Goal: Check status: Check status

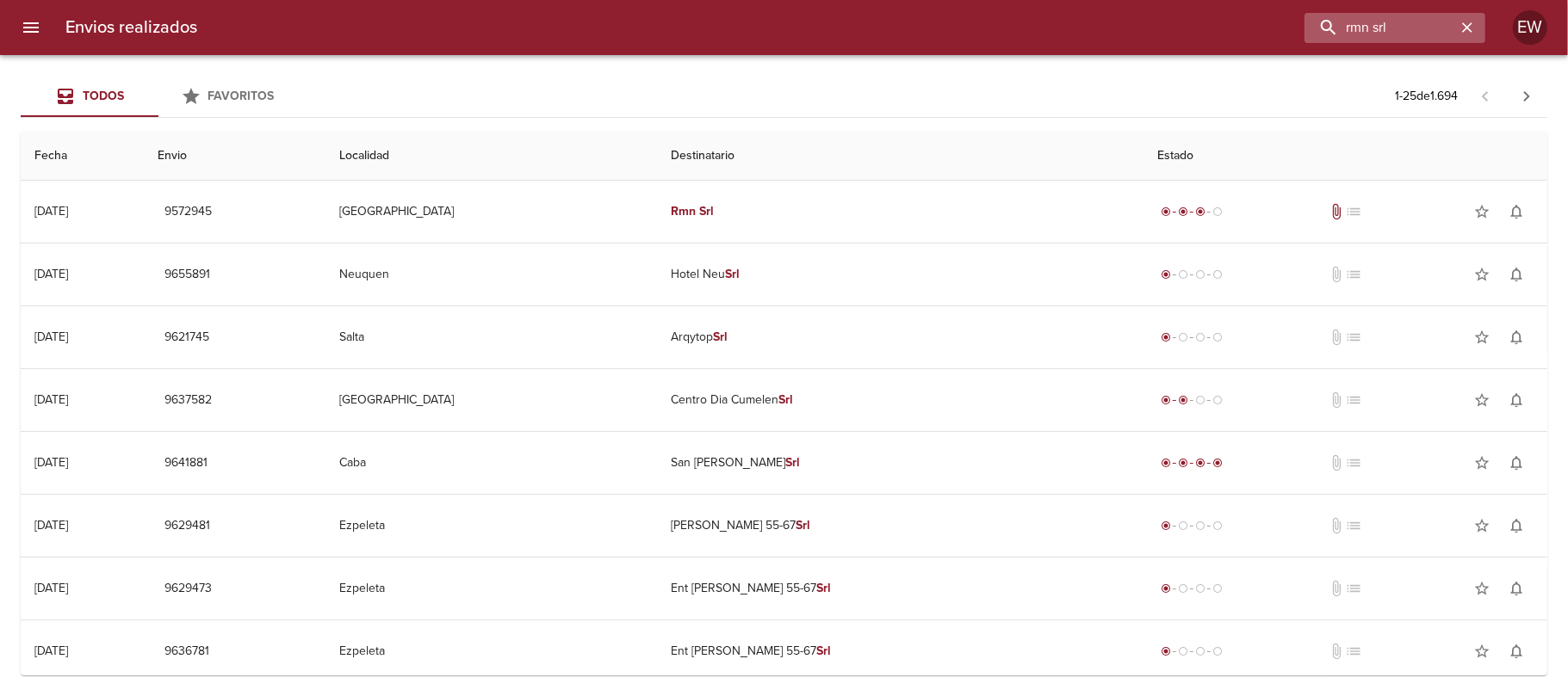
click at [1466, 22] on icon "button" at bounding box center [1466, 27] width 17 height 17
click at [1409, 22] on input "buscar" at bounding box center [1345, 28] width 220 height 31
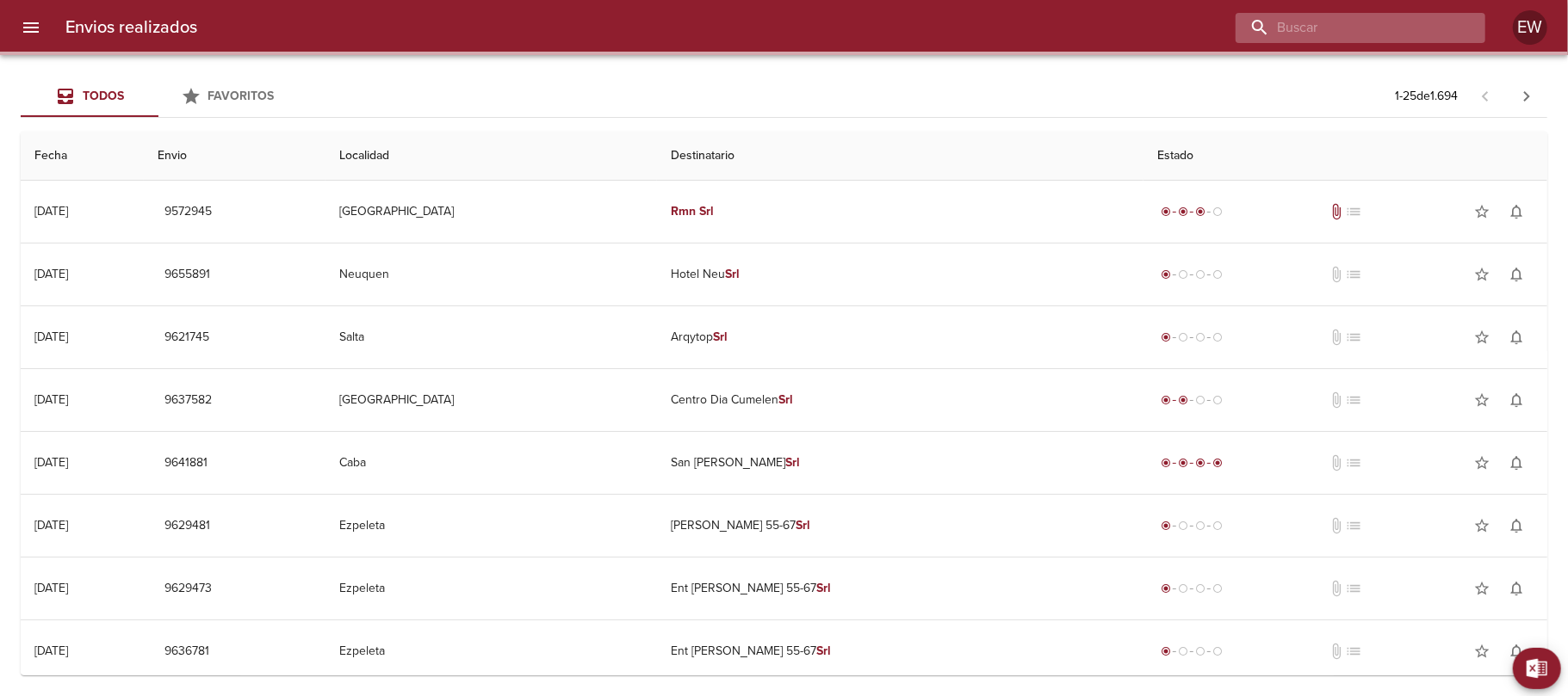
click at [1409, 22] on input "buscar" at bounding box center [1345, 28] width 220 height 31
paste input "[PERSON_NAME]"
type input "[PERSON_NAME]"
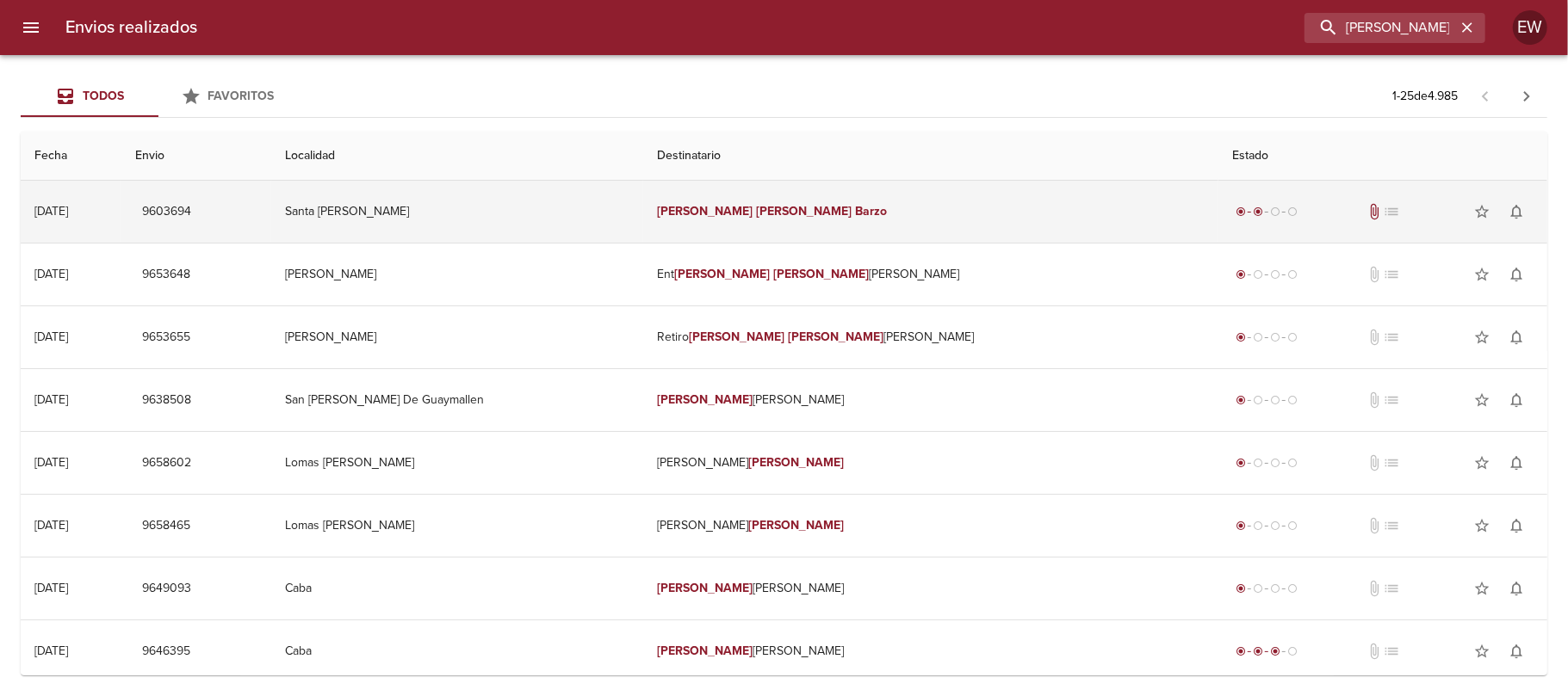
click at [1016, 225] on td "[PERSON_NAME]" at bounding box center [931, 211] width 575 height 62
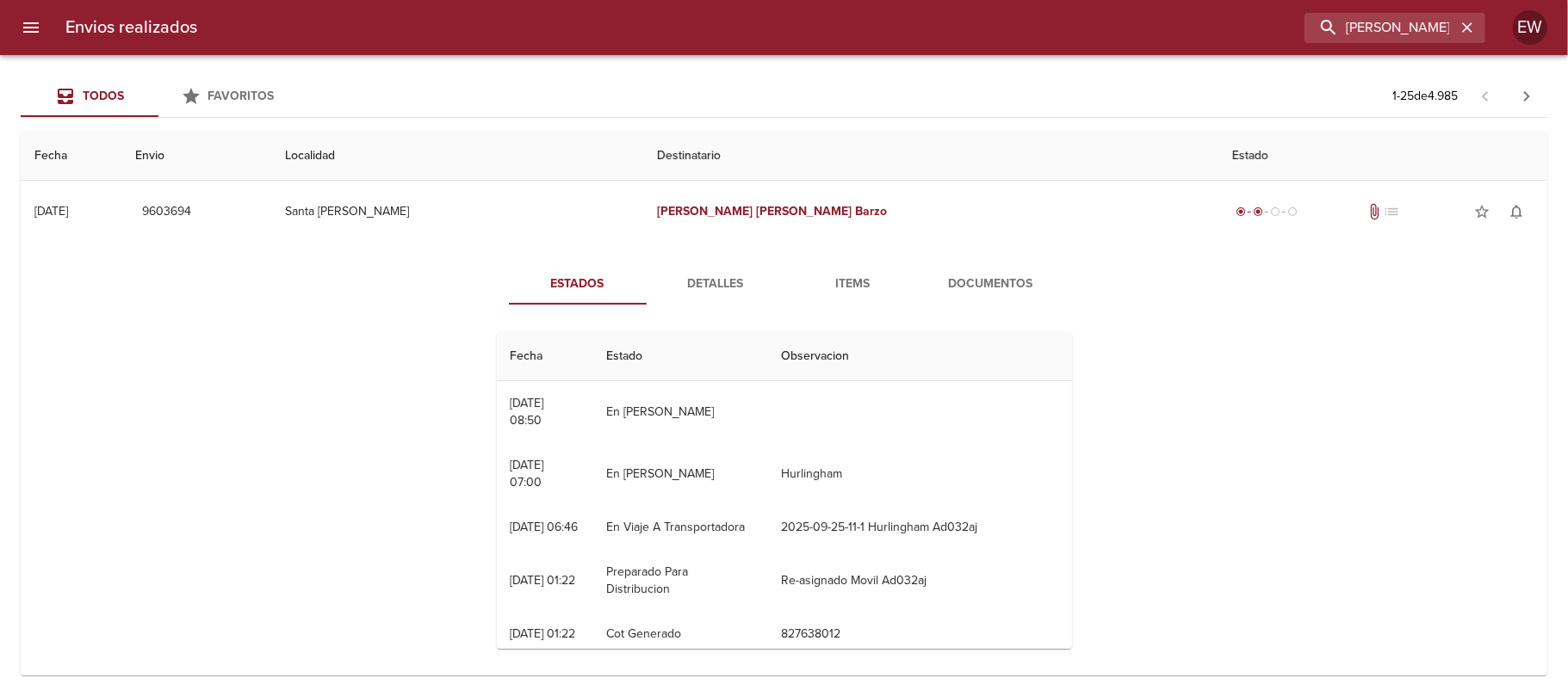
click at [700, 286] on span "Detalles" at bounding box center [715, 285] width 117 height 22
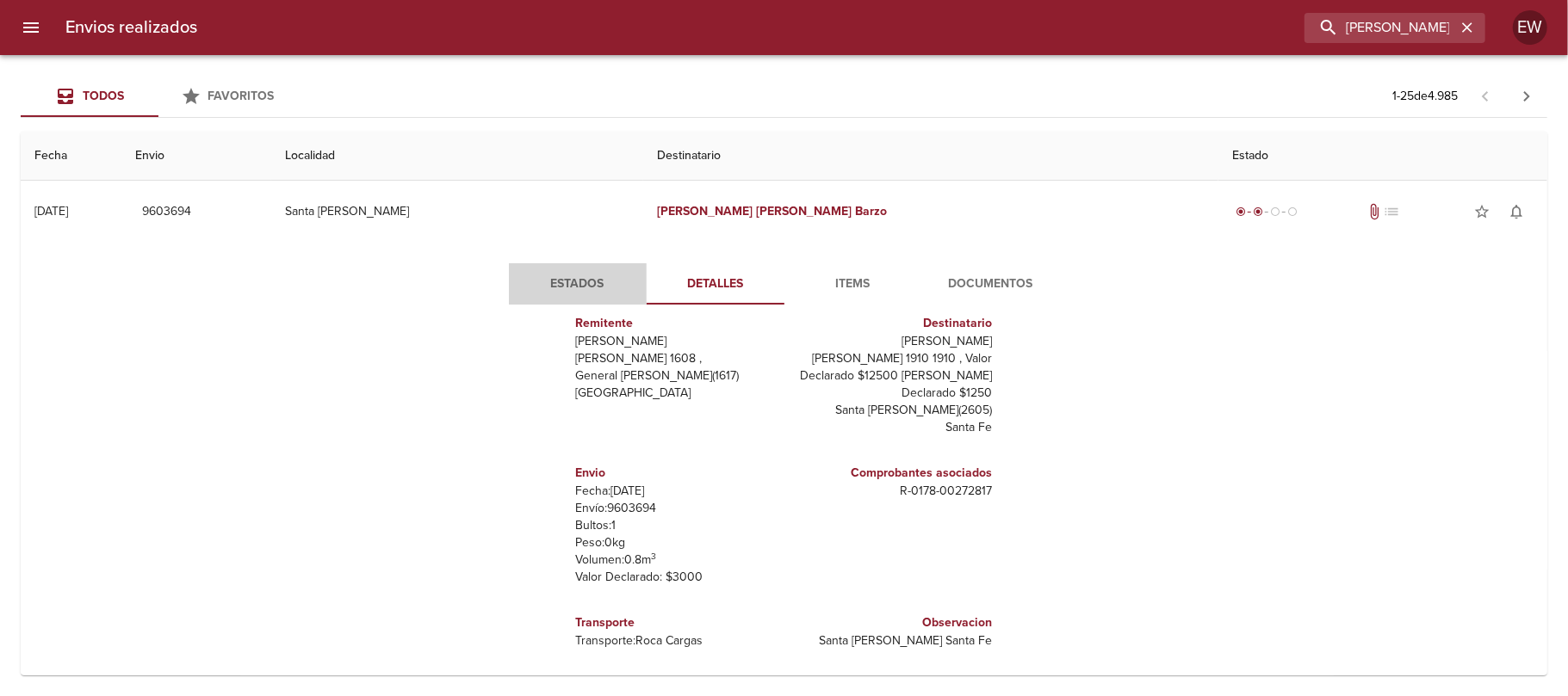
click at [575, 293] on span "Estados" at bounding box center [578, 285] width 117 height 22
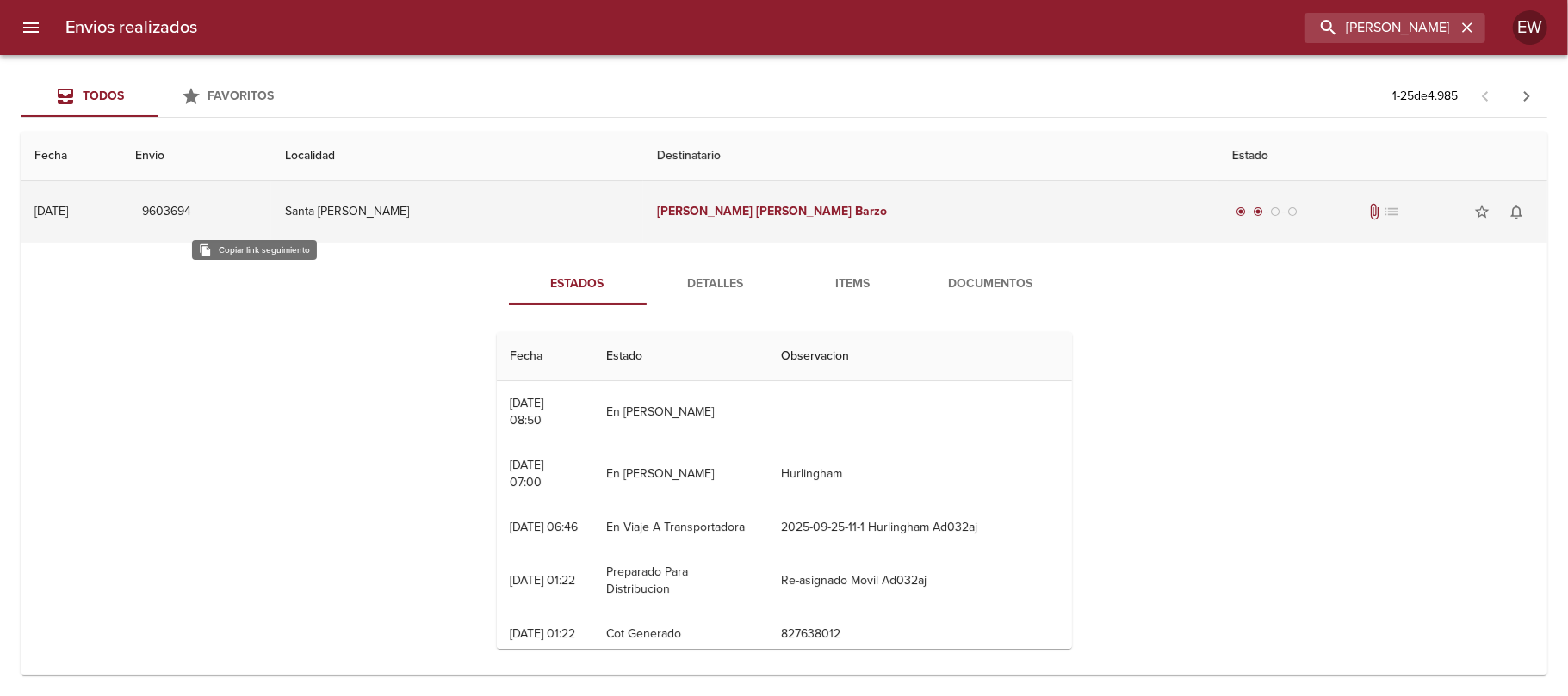
click at [191, 205] on span "9603694" at bounding box center [166, 212] width 49 height 22
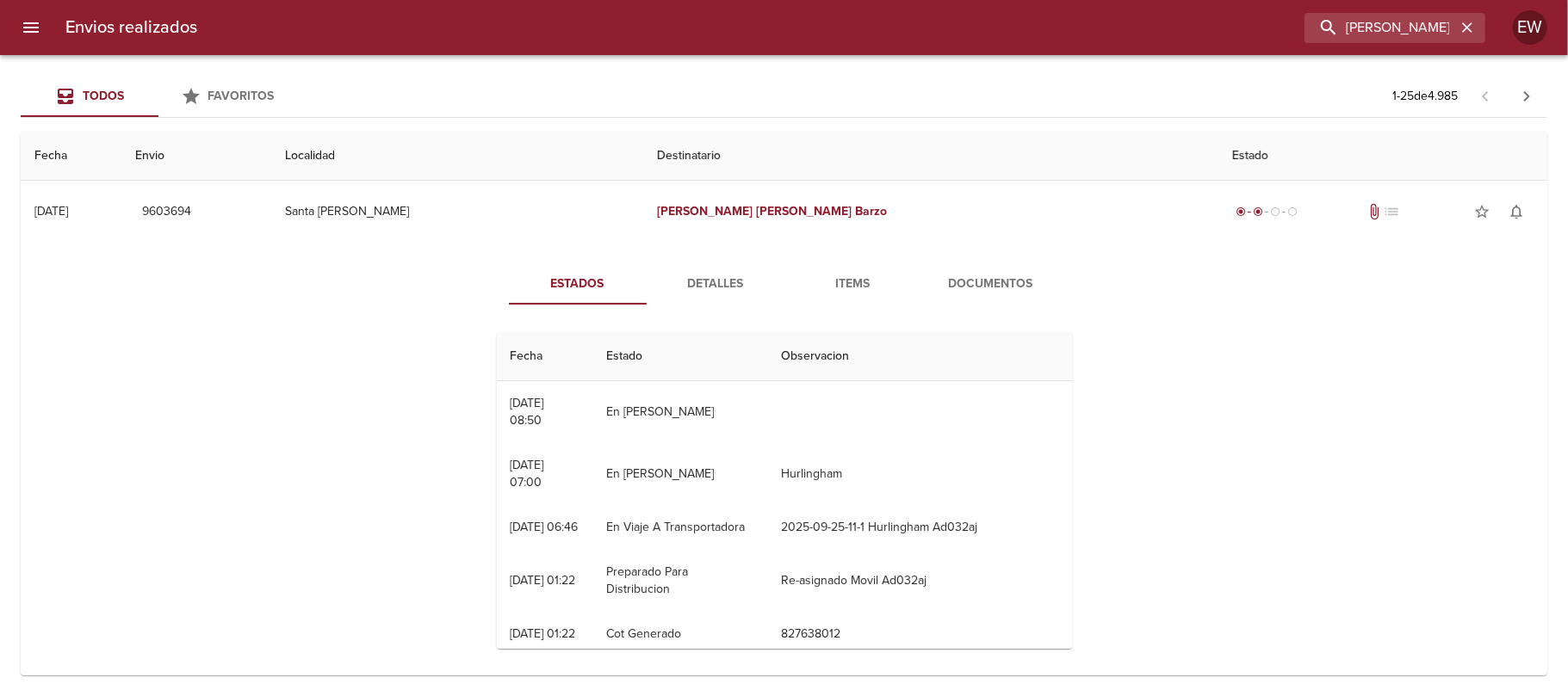
click at [716, 278] on span "Detalles" at bounding box center [715, 285] width 117 height 22
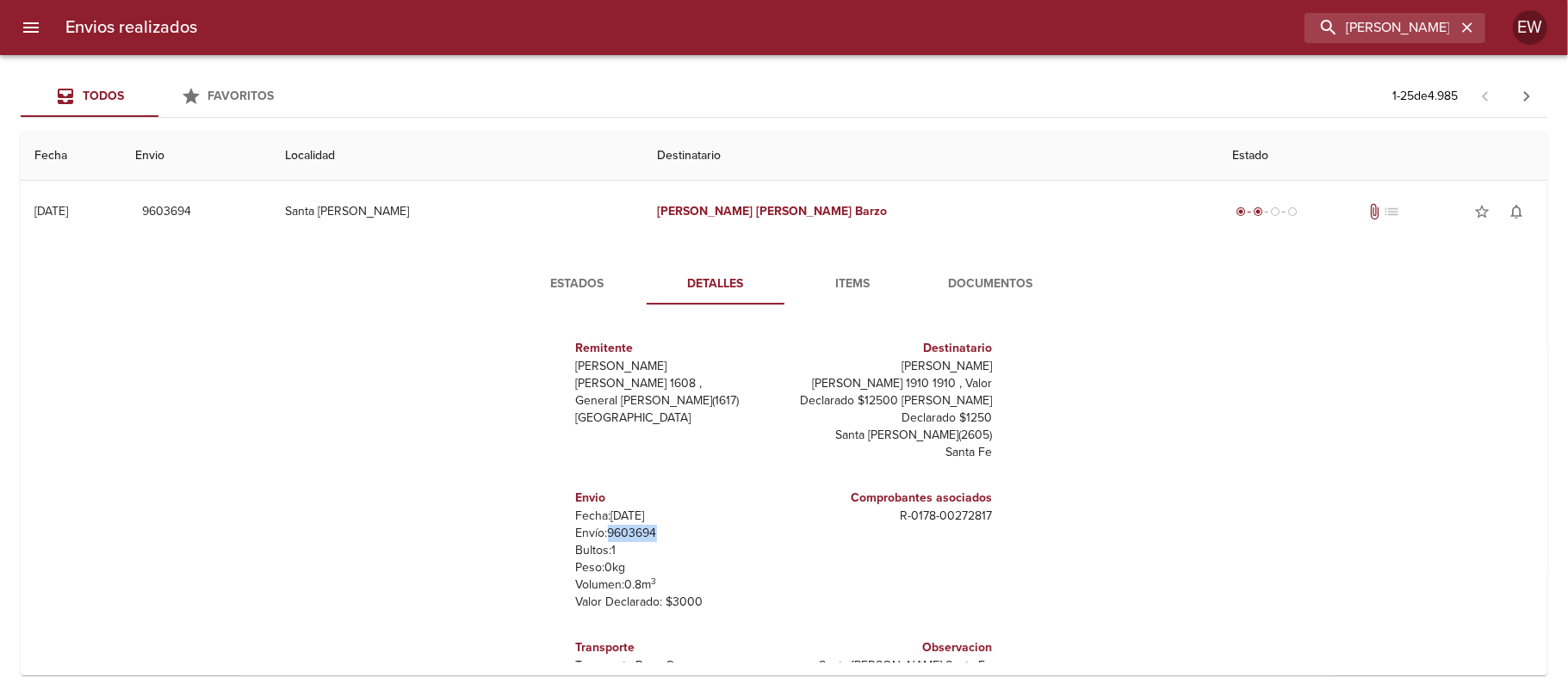
drag, startPoint x: 656, startPoint y: 533, endPoint x: 593, endPoint y: 535, distance: 63.0
click at [593, 535] on p "Envío: 9603694" at bounding box center [677, 533] width 201 height 17
copy p "9603694"
click at [1478, 29] on div "[PERSON_NAME]" at bounding box center [1395, 28] width 181 height 31
click at [1443, 26] on input "[PERSON_NAME]" at bounding box center [1345, 28] width 220 height 31
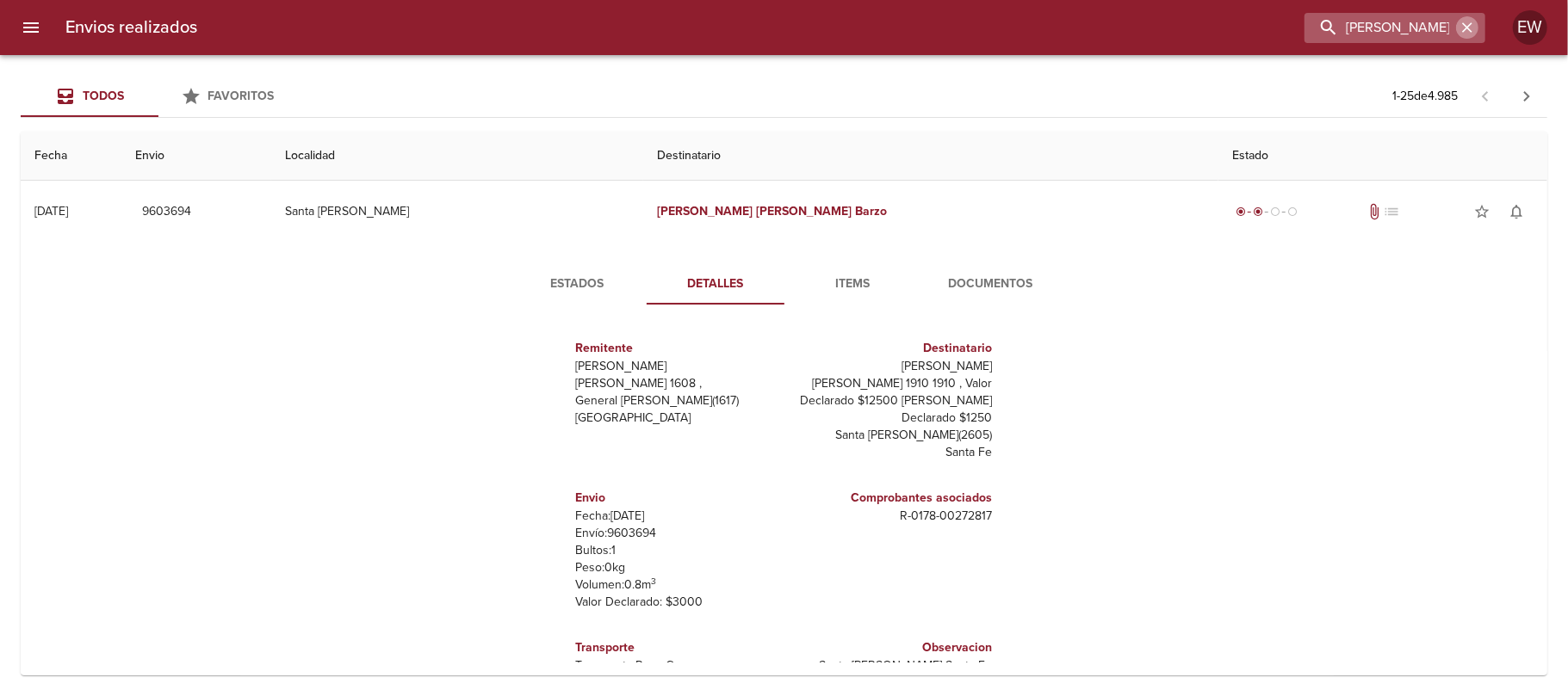
click at [1462, 29] on icon "button" at bounding box center [1466, 27] width 17 height 17
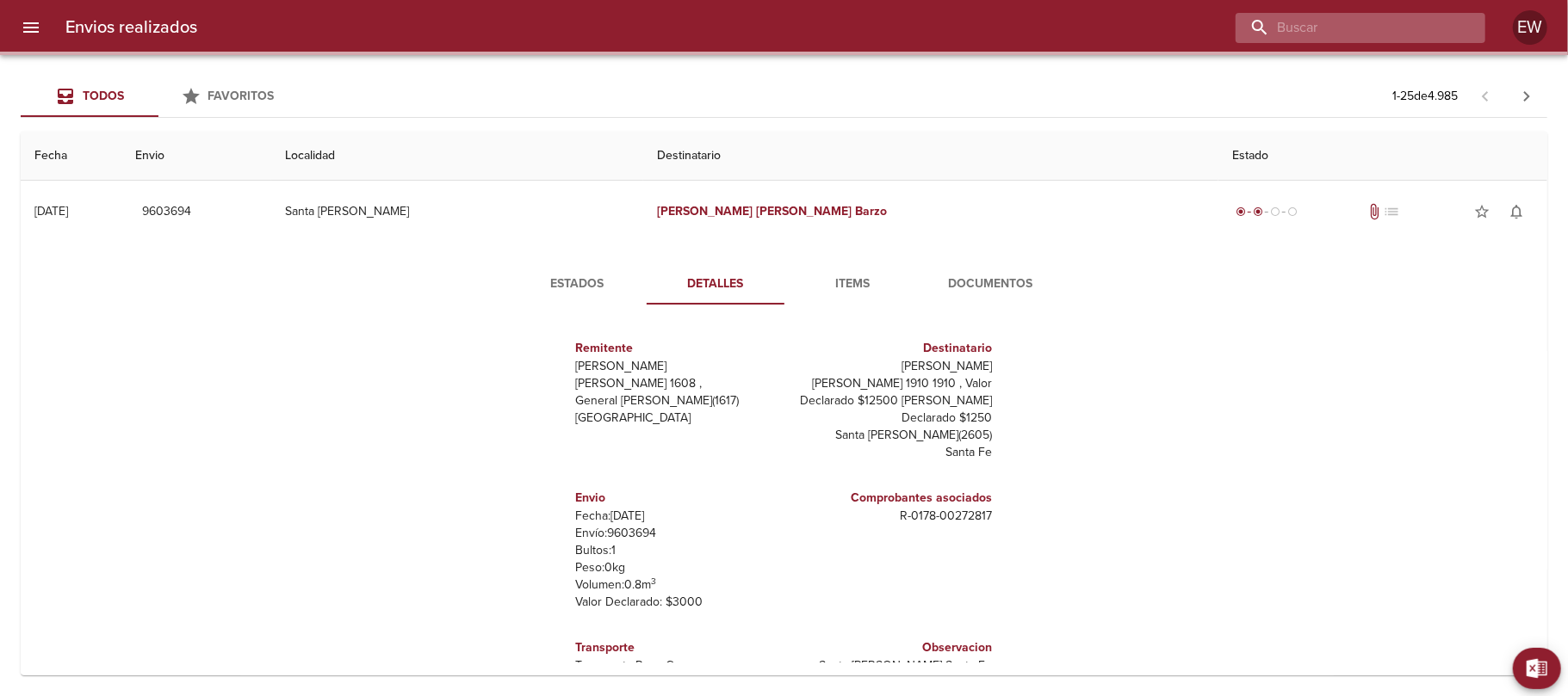
click at [1420, 26] on input "buscar" at bounding box center [1345, 28] width 220 height 31
paste input "[PERSON_NAME]"
type input "[PERSON_NAME]"
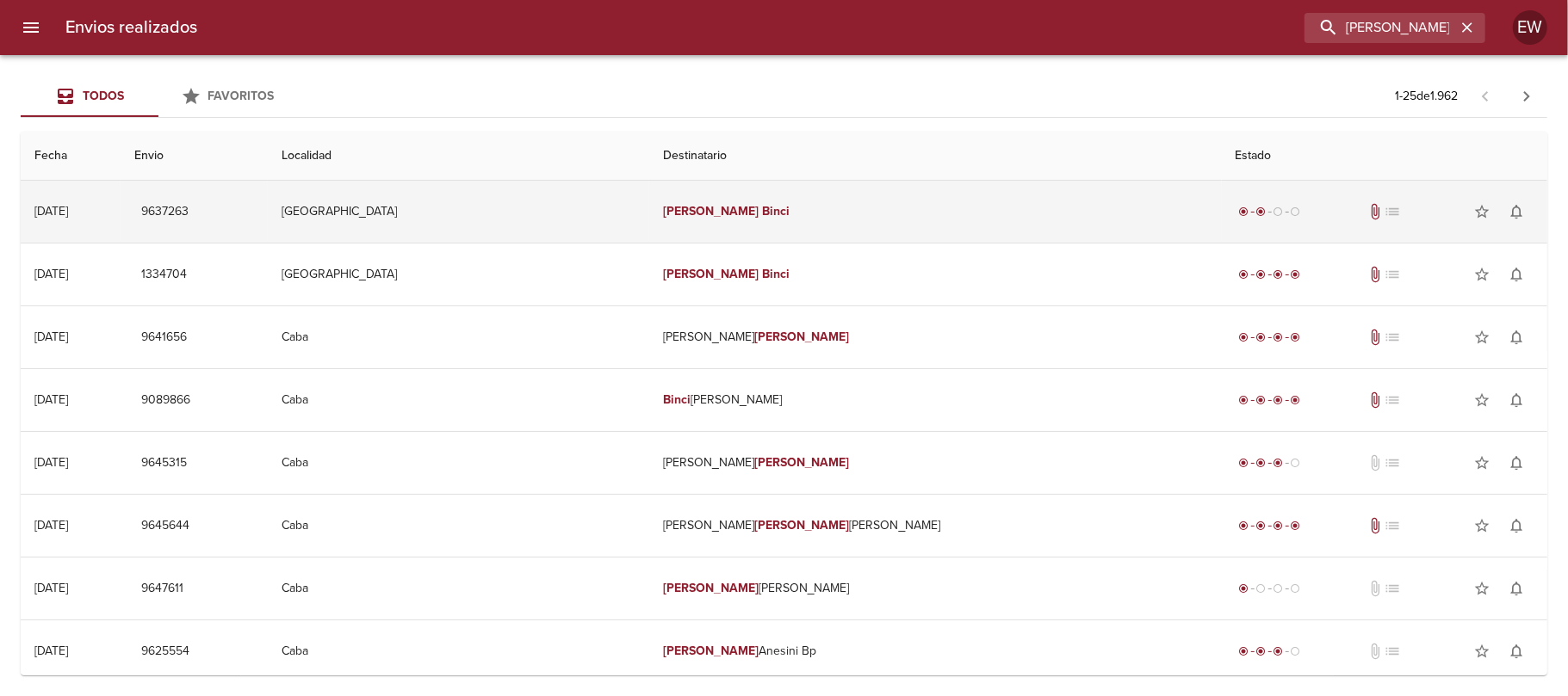
click at [866, 220] on td "[PERSON_NAME]" at bounding box center [935, 211] width 572 height 62
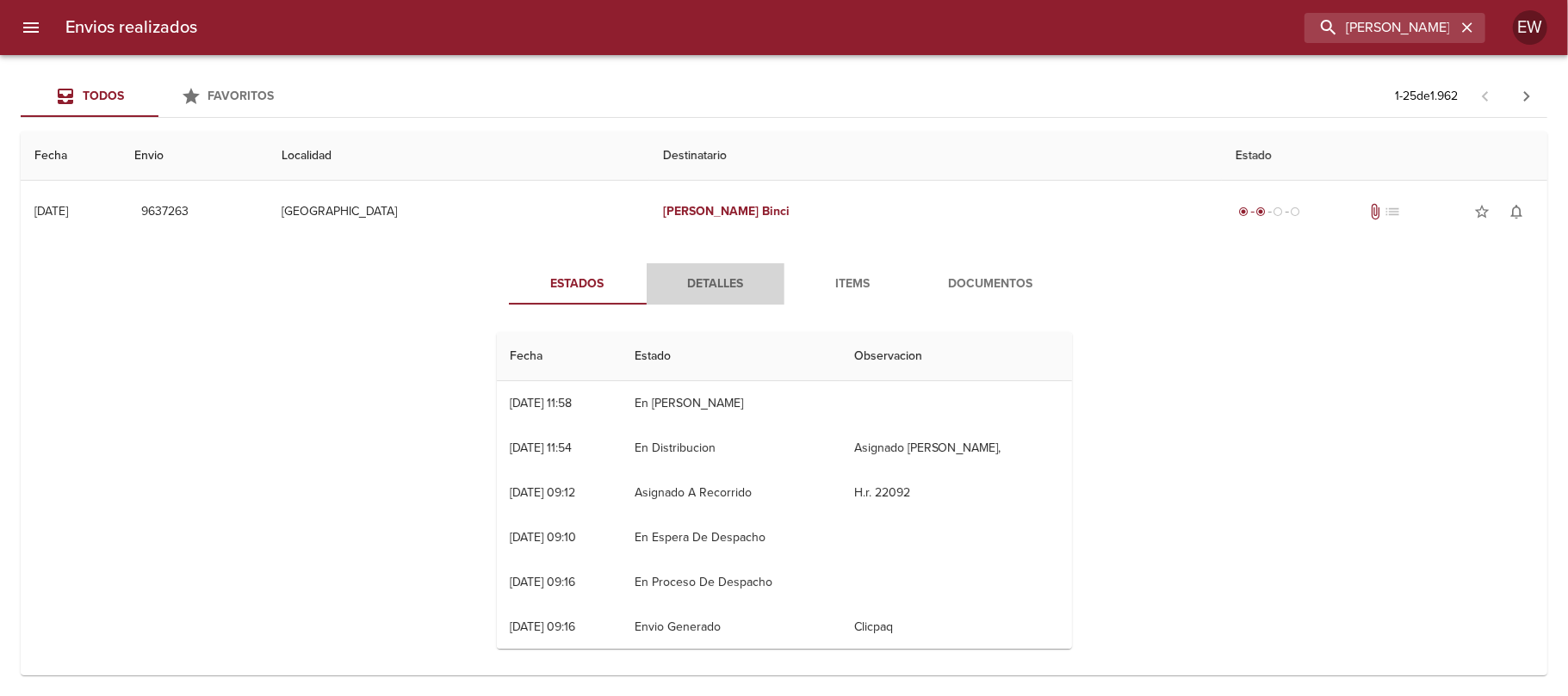
click at [707, 294] on span "Detalles" at bounding box center [715, 285] width 117 height 22
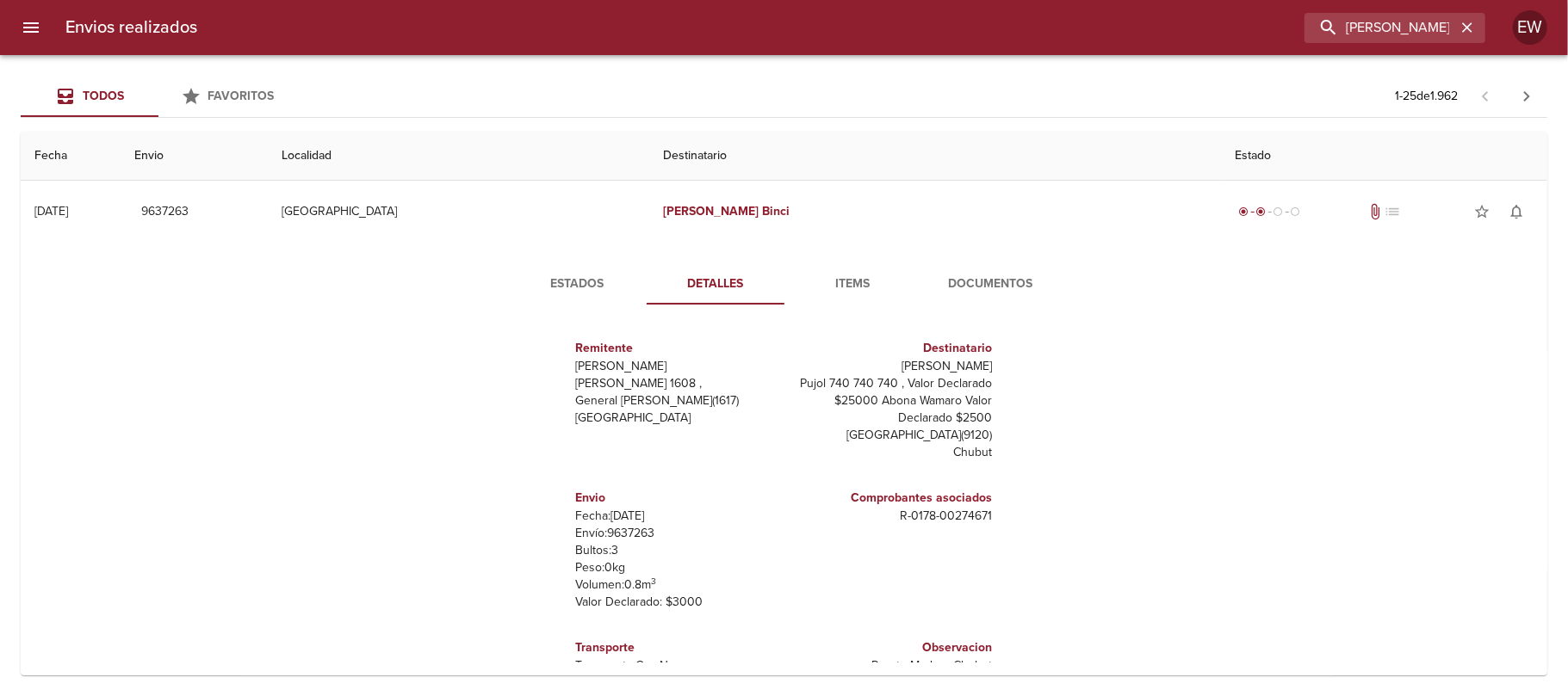
click at [571, 284] on span "Estados" at bounding box center [578, 285] width 117 height 22
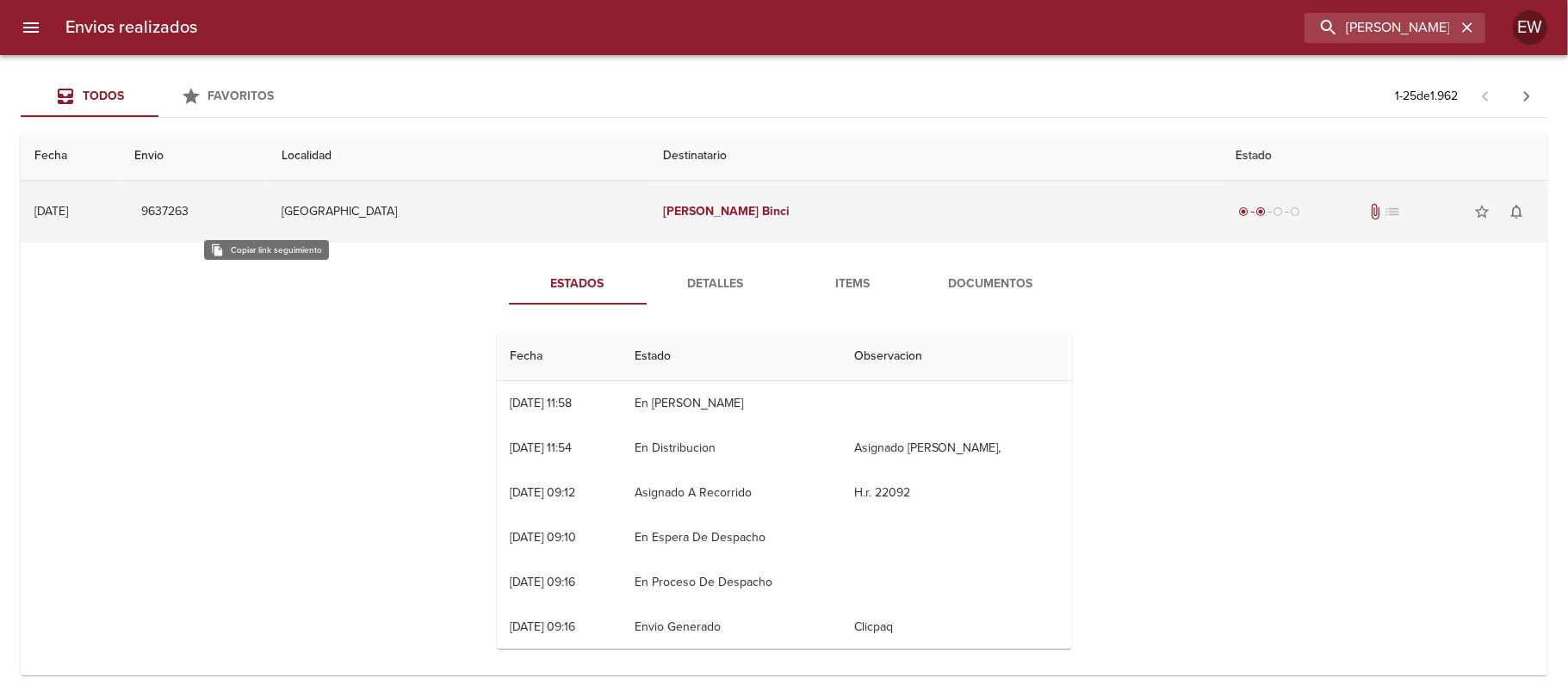
click at [189, 210] on span "9637263" at bounding box center [164, 212] width 48 height 22
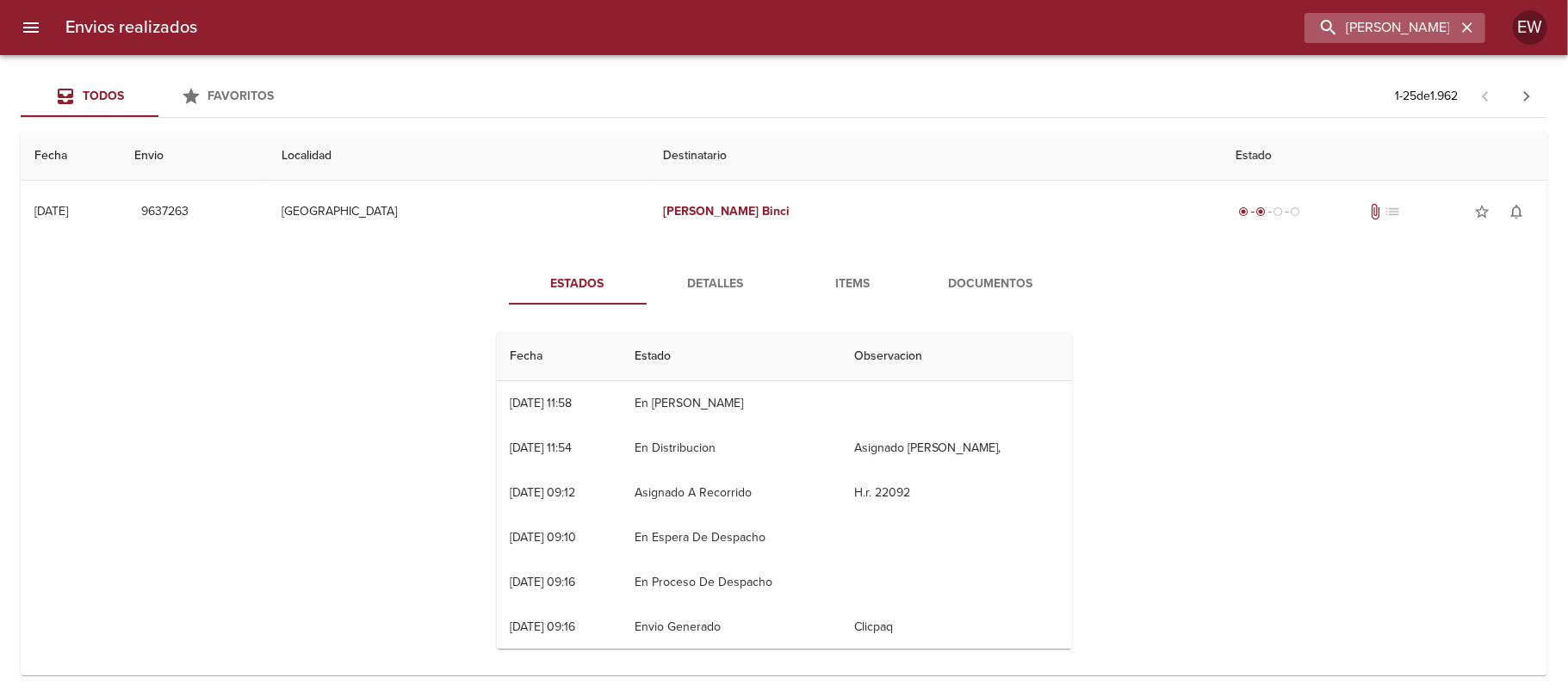
click at [1471, 24] on icon "button" at bounding box center [1466, 27] width 10 height 10
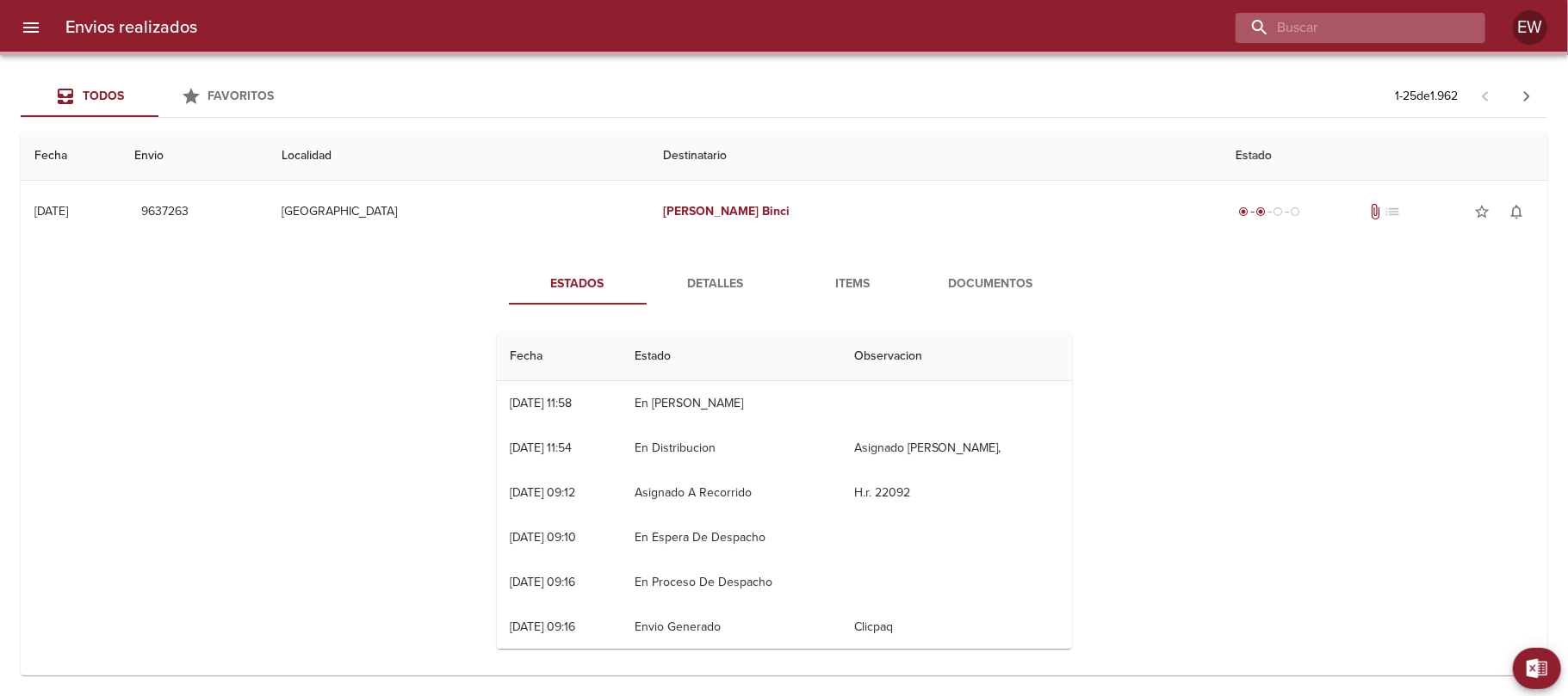
click at [1395, 30] on input "buscar" at bounding box center [1345, 28] width 220 height 31
paste input "[PERSON_NAME]"
type input "[PERSON_NAME]"
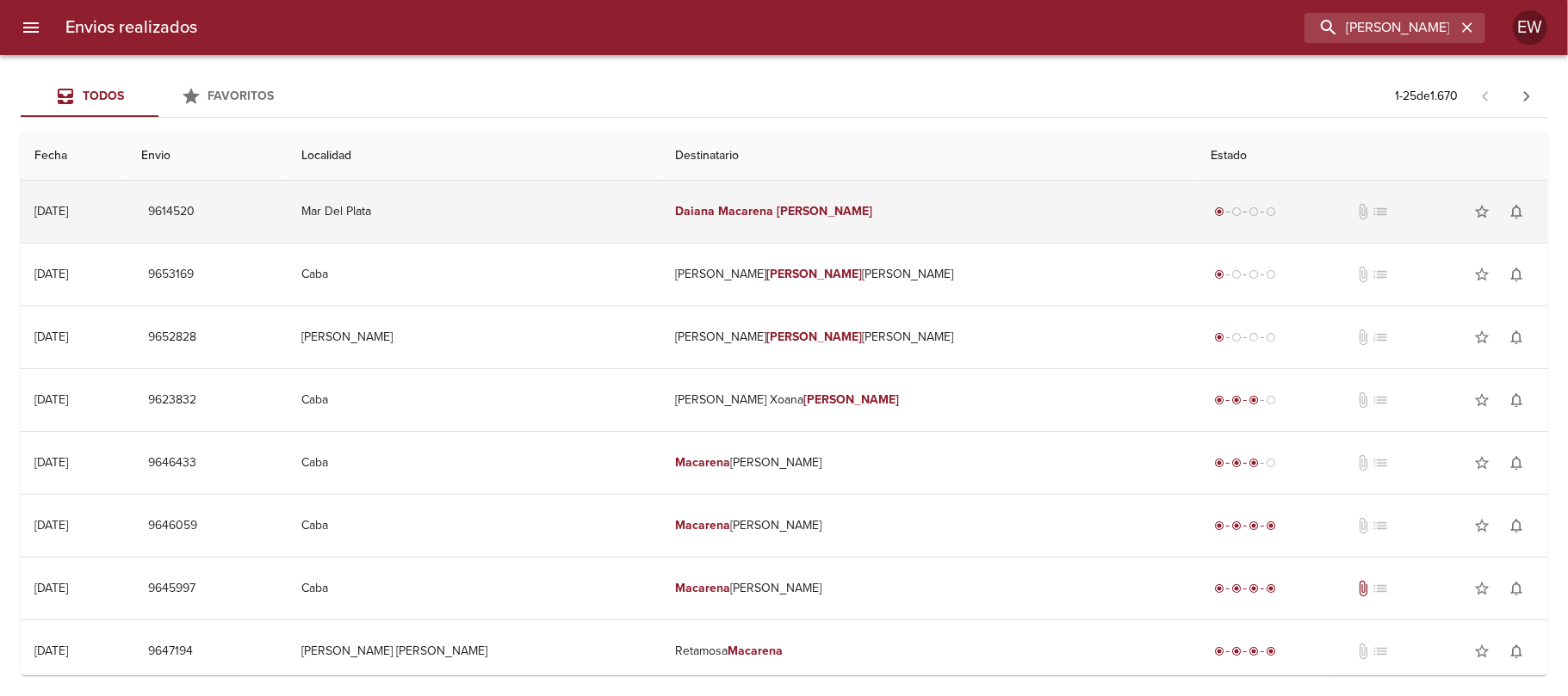
click at [927, 200] on td "[PERSON_NAME]" at bounding box center [930, 211] width 536 height 62
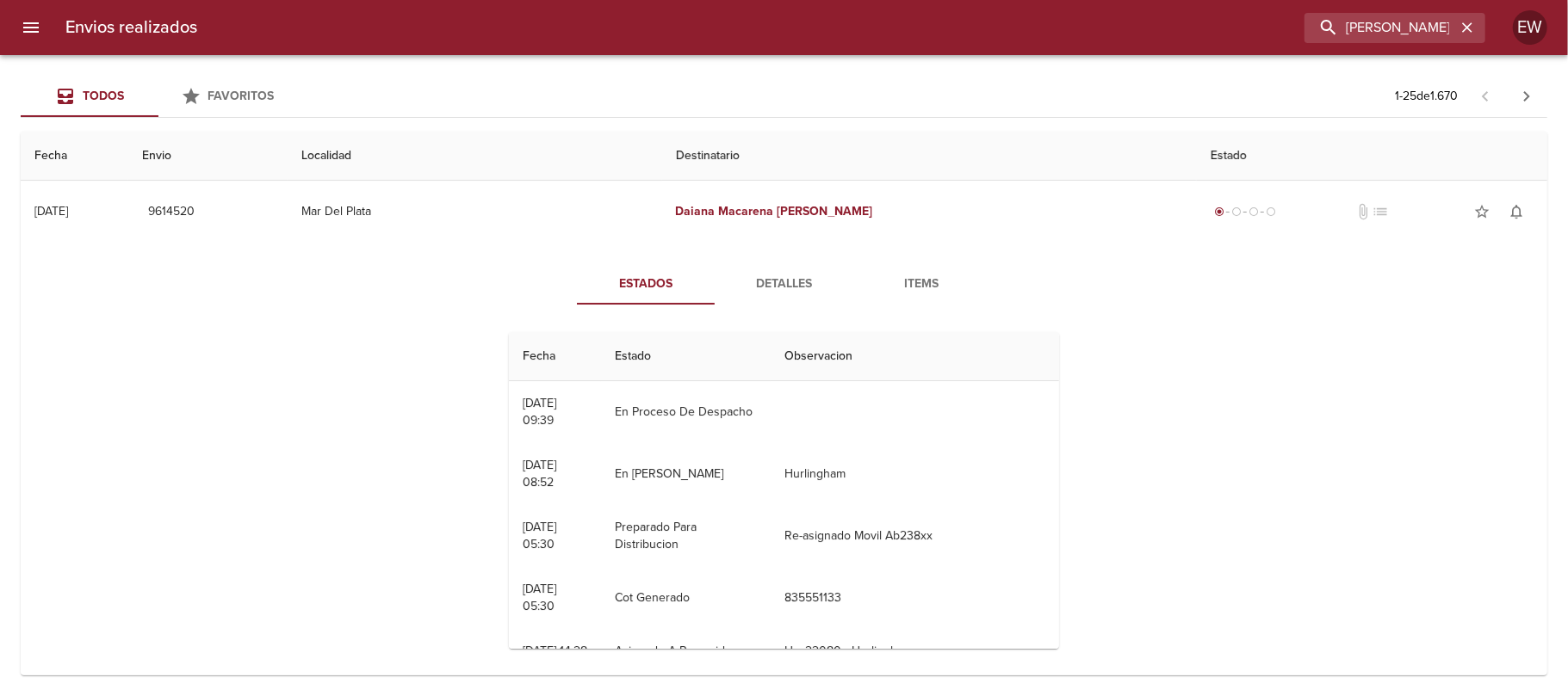
click at [751, 283] on span "Detalles" at bounding box center [784, 285] width 117 height 22
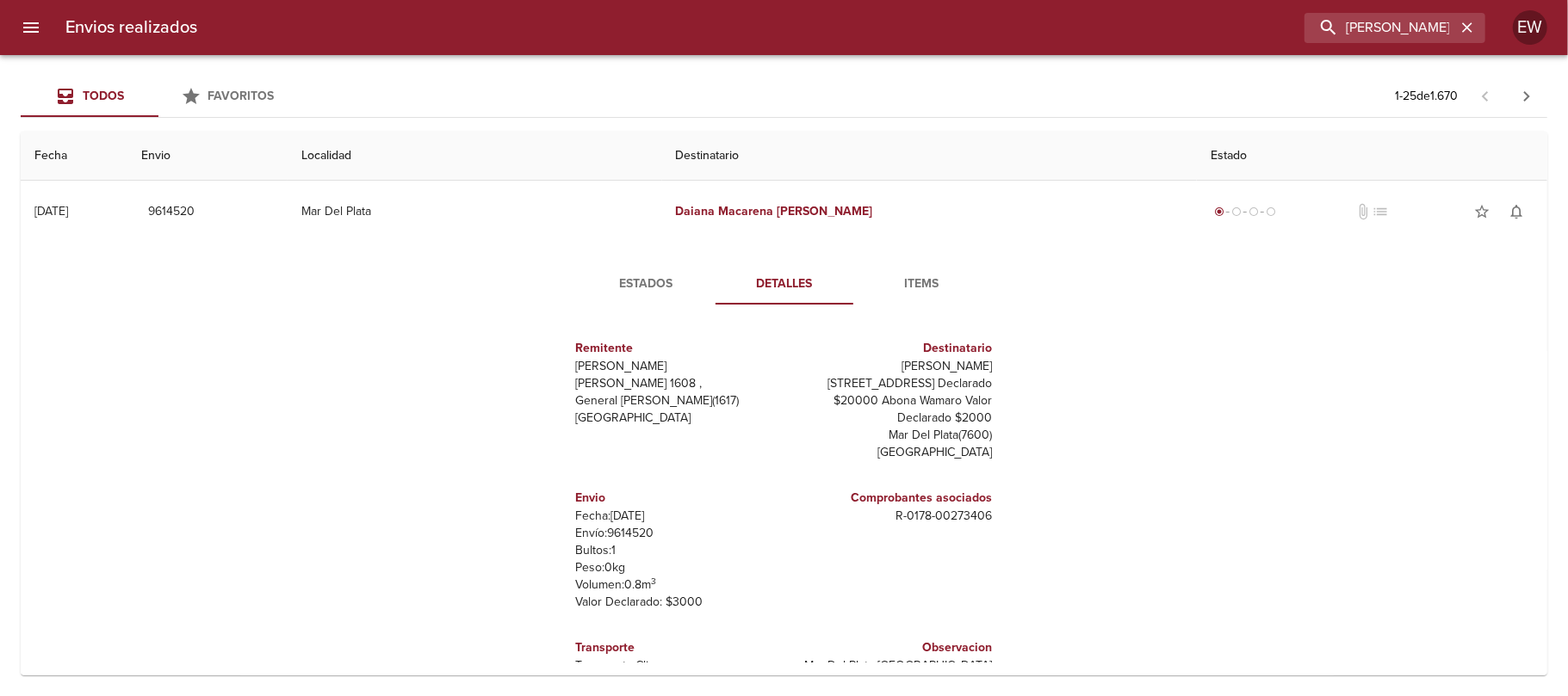
click at [648, 284] on span "Estados" at bounding box center [646, 285] width 117 height 22
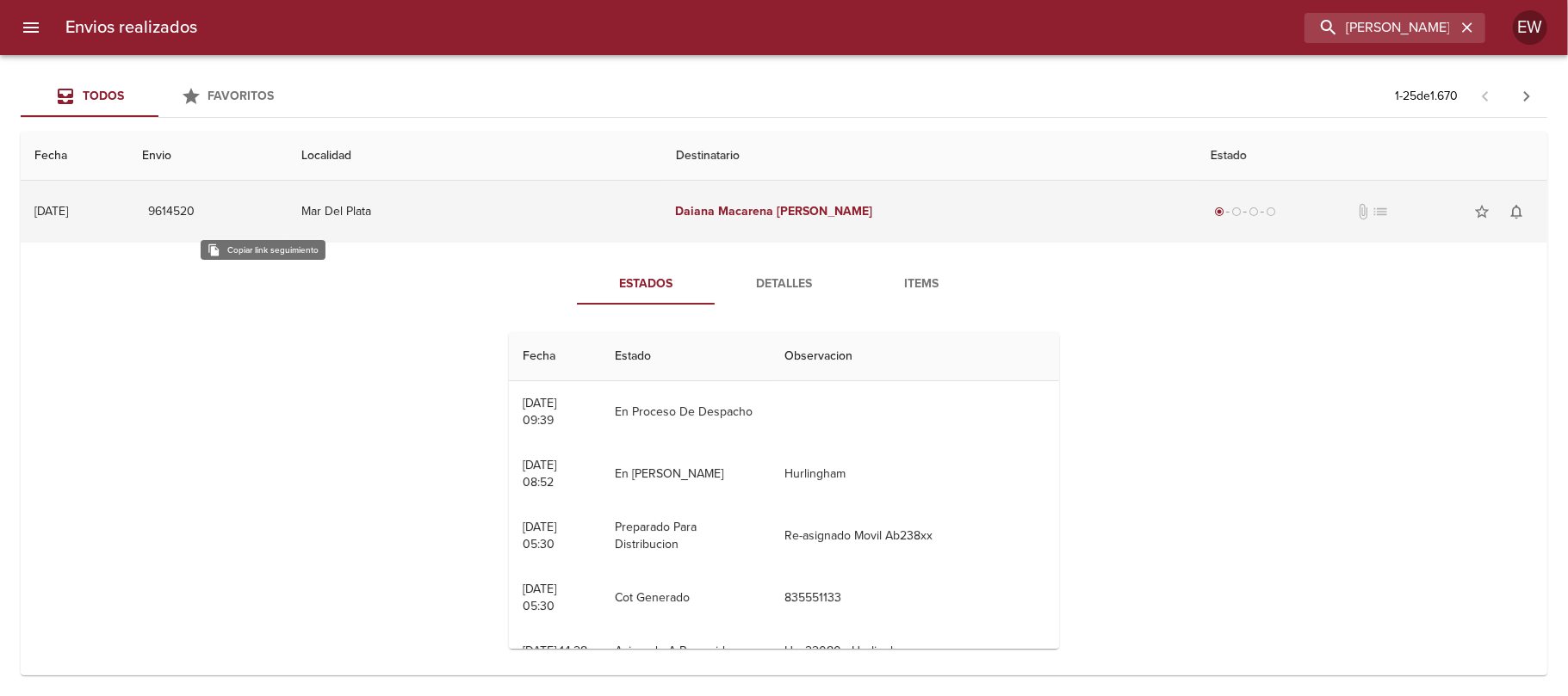
click at [196, 210] on span "9614520" at bounding box center [173, 212] width 47 height 22
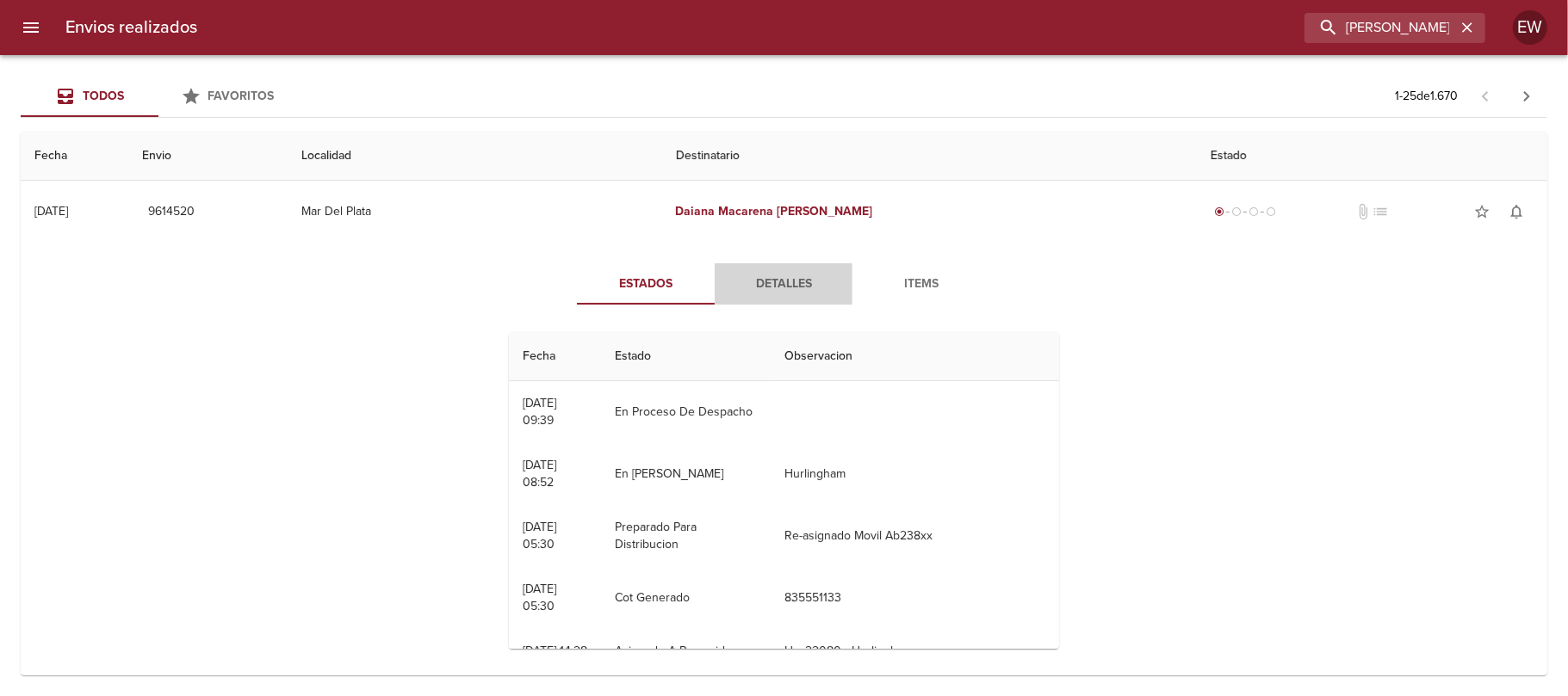
click at [745, 291] on span "Detalles" at bounding box center [784, 285] width 117 height 22
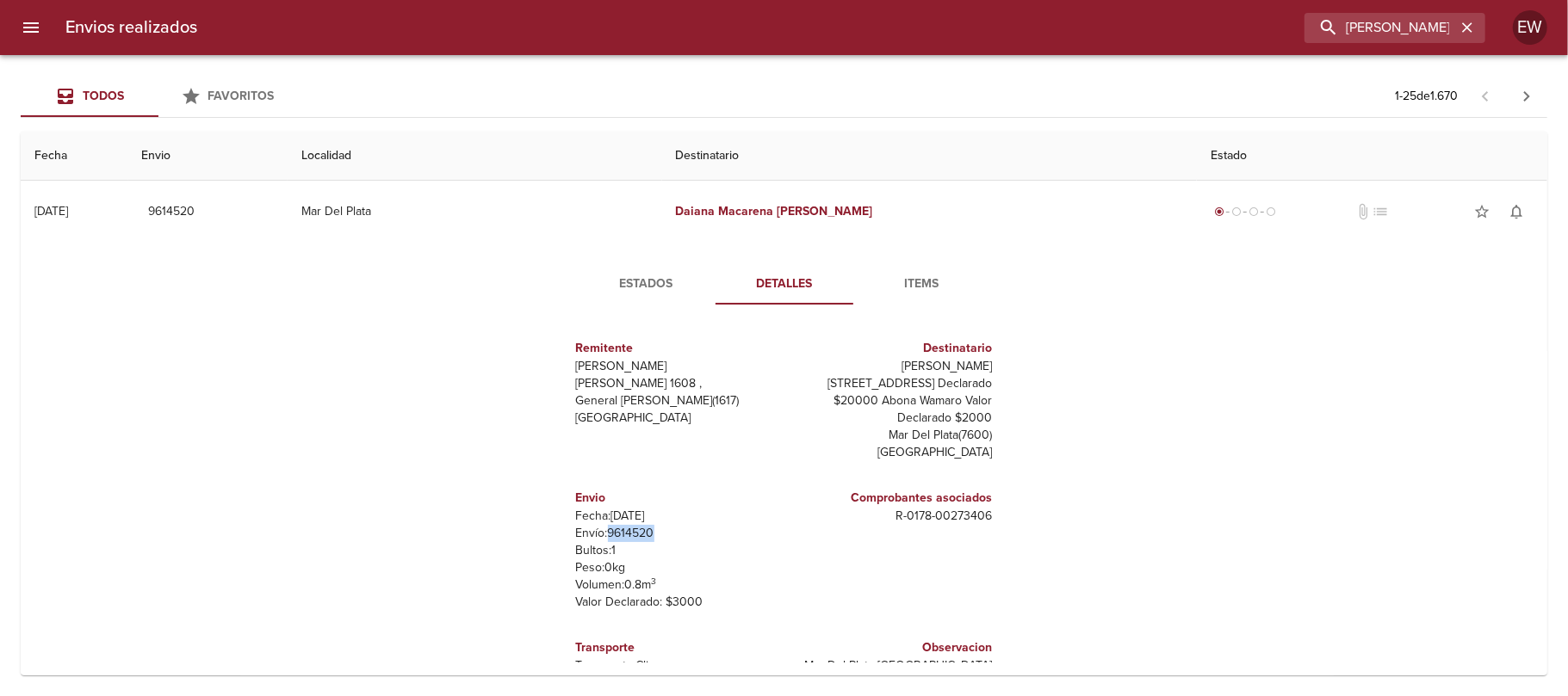
drag, startPoint x: 642, startPoint y: 538, endPoint x: 594, endPoint y: 538, distance: 48.0
click at [594, 538] on p "Envío: 9614520" at bounding box center [677, 533] width 201 height 17
copy p "9614520"
click at [628, 308] on div "Estados Detalles Items Remitente [PERSON_NAME] [PERSON_NAME] 1608 , General [PE…" at bounding box center [784, 463] width 500 height 400
click at [648, 272] on button "Estados" at bounding box center [646, 284] width 137 height 41
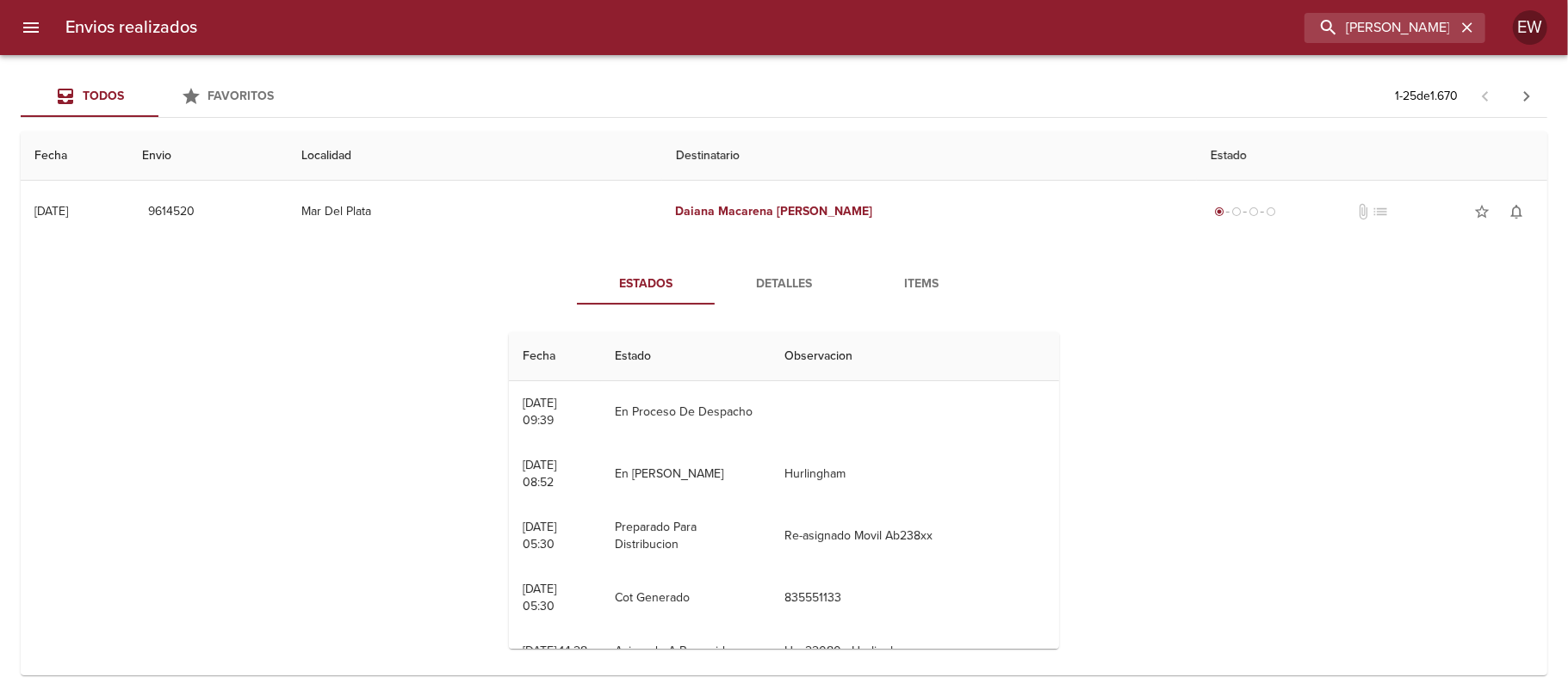
click at [761, 291] on span "Detalles" at bounding box center [784, 285] width 117 height 22
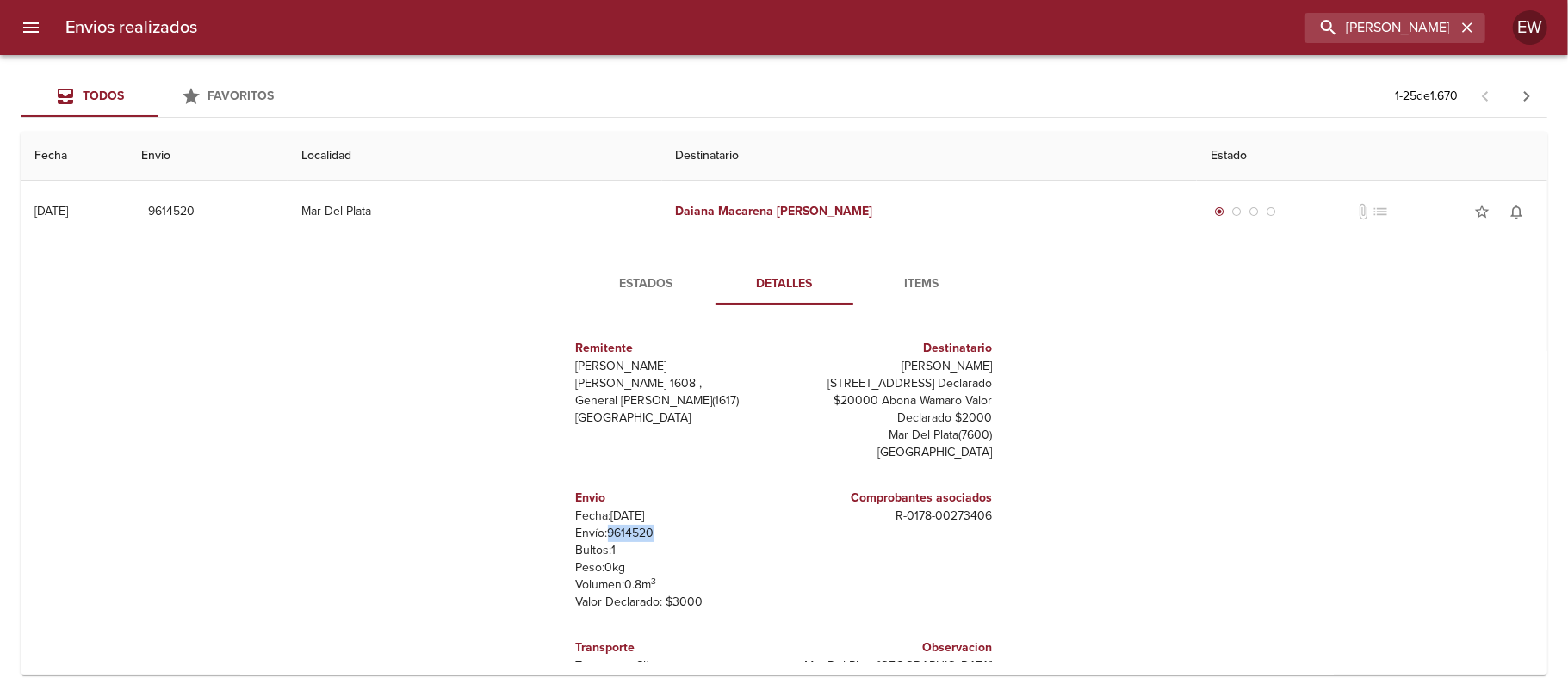
drag, startPoint x: 645, startPoint y: 533, endPoint x: 589, endPoint y: 531, distance: 56.0
click at [589, 531] on p "Envío: 9614520" at bounding box center [677, 533] width 201 height 17
copy p "9614520"
drag, startPoint x: 646, startPoint y: 544, endPoint x: 638, endPoint y: 539, distance: 9.4
click at [646, 542] on p "Bultos: 1" at bounding box center [677, 551] width 201 height 17
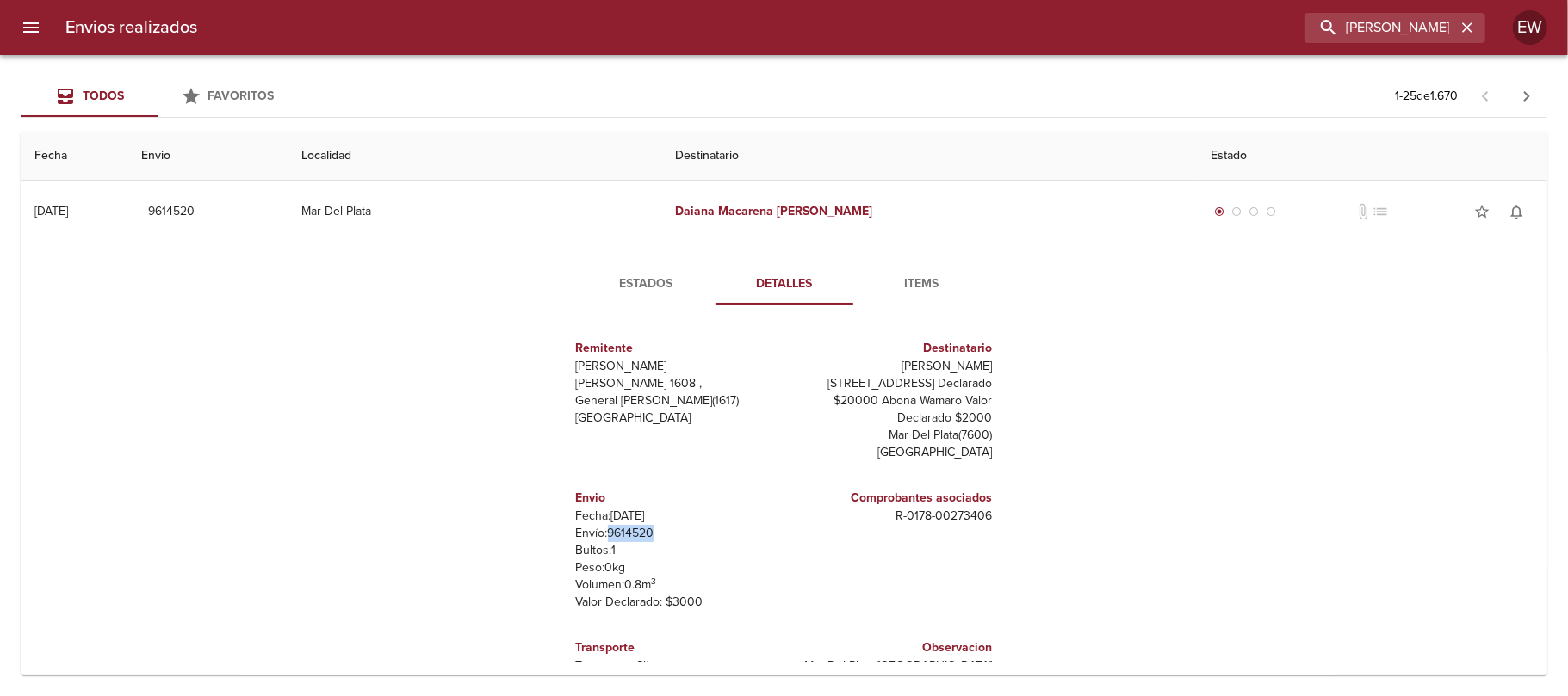
drag, startPoint x: 638, startPoint y: 539, endPoint x: 594, endPoint y: 537, distance: 44.0
click at [594, 537] on p "Envío: 9614520" at bounding box center [677, 533] width 201 height 17
copy p "9614520"
drag, startPoint x: 1475, startPoint y: 30, endPoint x: 1461, endPoint y: 30, distance: 14.0
click at [1475, 30] on button "button" at bounding box center [1466, 27] width 22 height 22
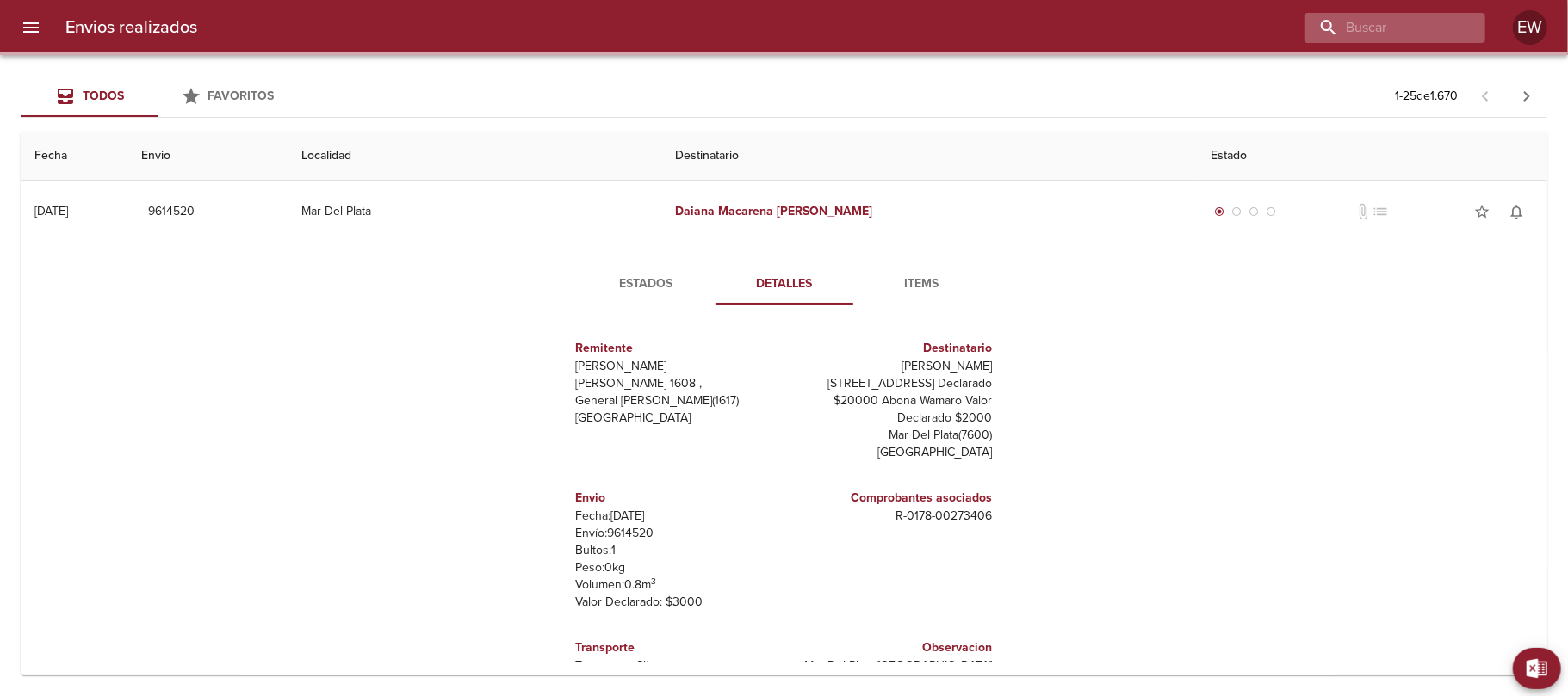
click at [1458, 30] on div at bounding box center [1395, 28] width 181 height 31
click at [1444, 31] on input "buscar" at bounding box center [1345, 28] width 220 height 31
paste input "9603694"
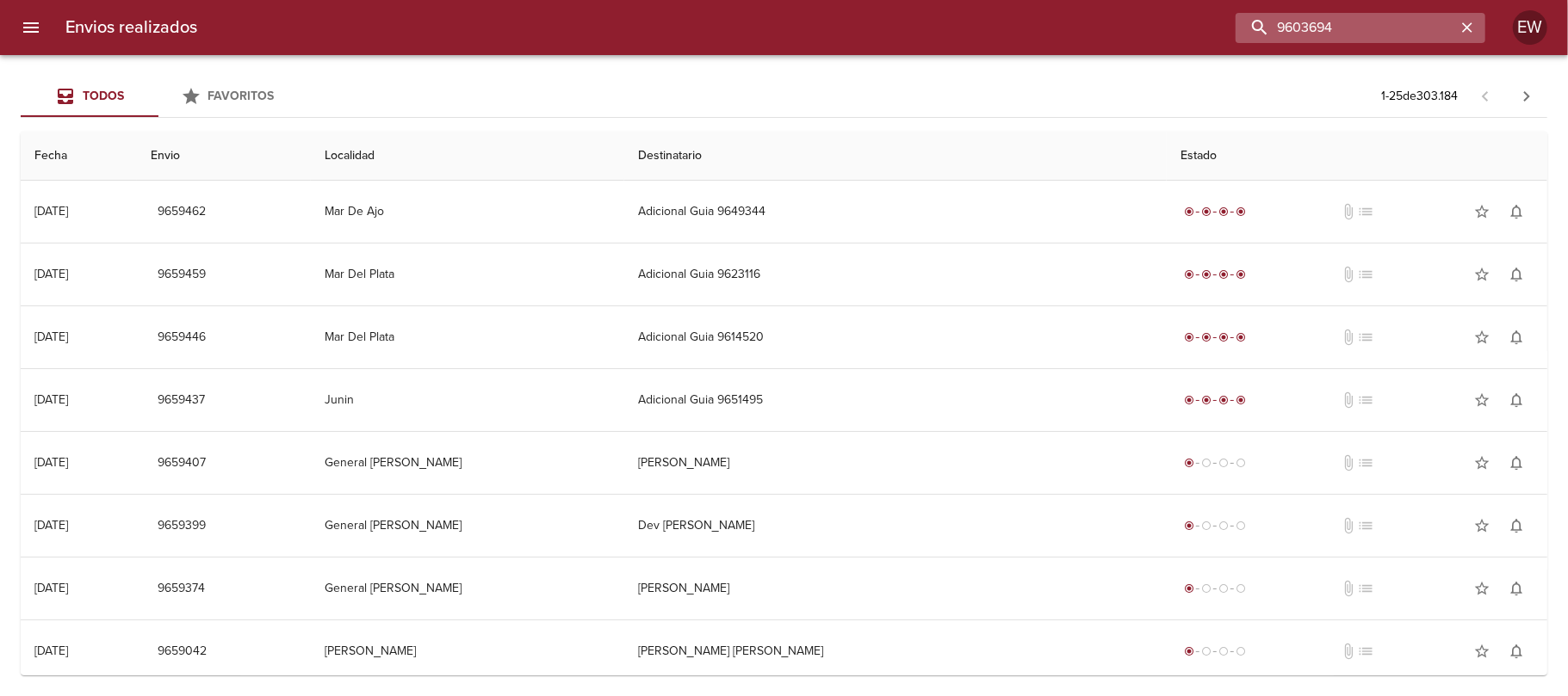
type input "9603694"
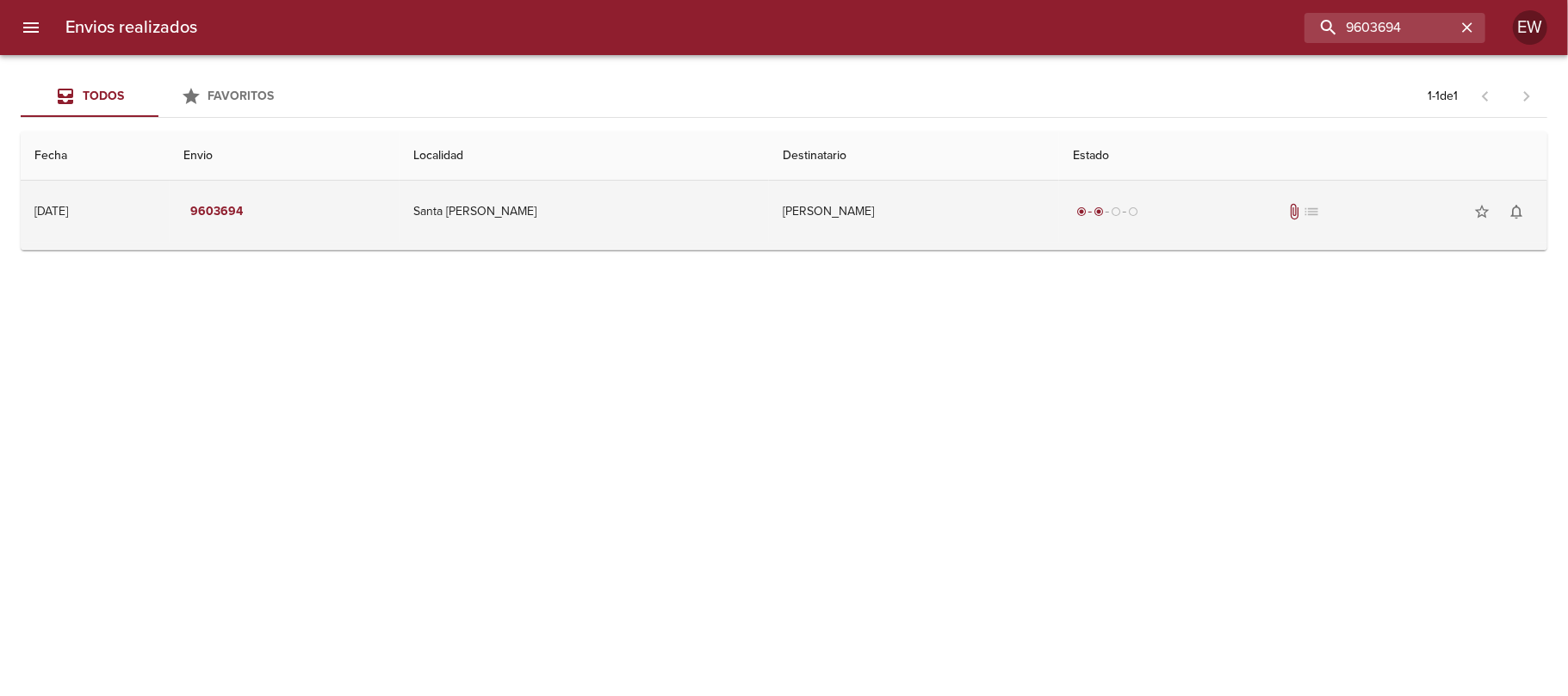
click at [937, 222] on td "[PERSON_NAME]" at bounding box center [914, 211] width 290 height 62
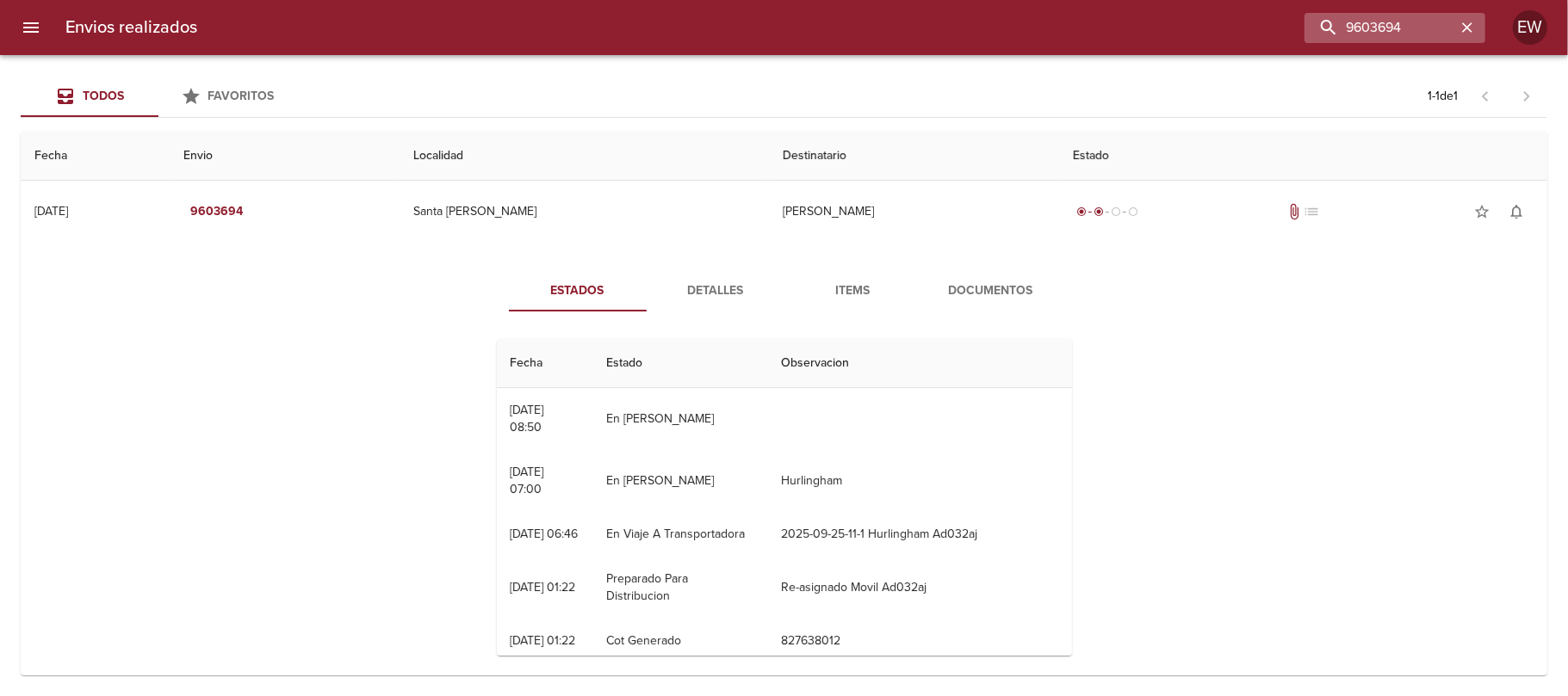
drag, startPoint x: 1482, startPoint y: 30, endPoint x: 1423, endPoint y: 28, distance: 59.0
click at [1483, 29] on div "9603694" at bounding box center [1395, 28] width 181 height 31
click at [1469, 30] on icon "button" at bounding box center [1466, 27] width 10 height 10
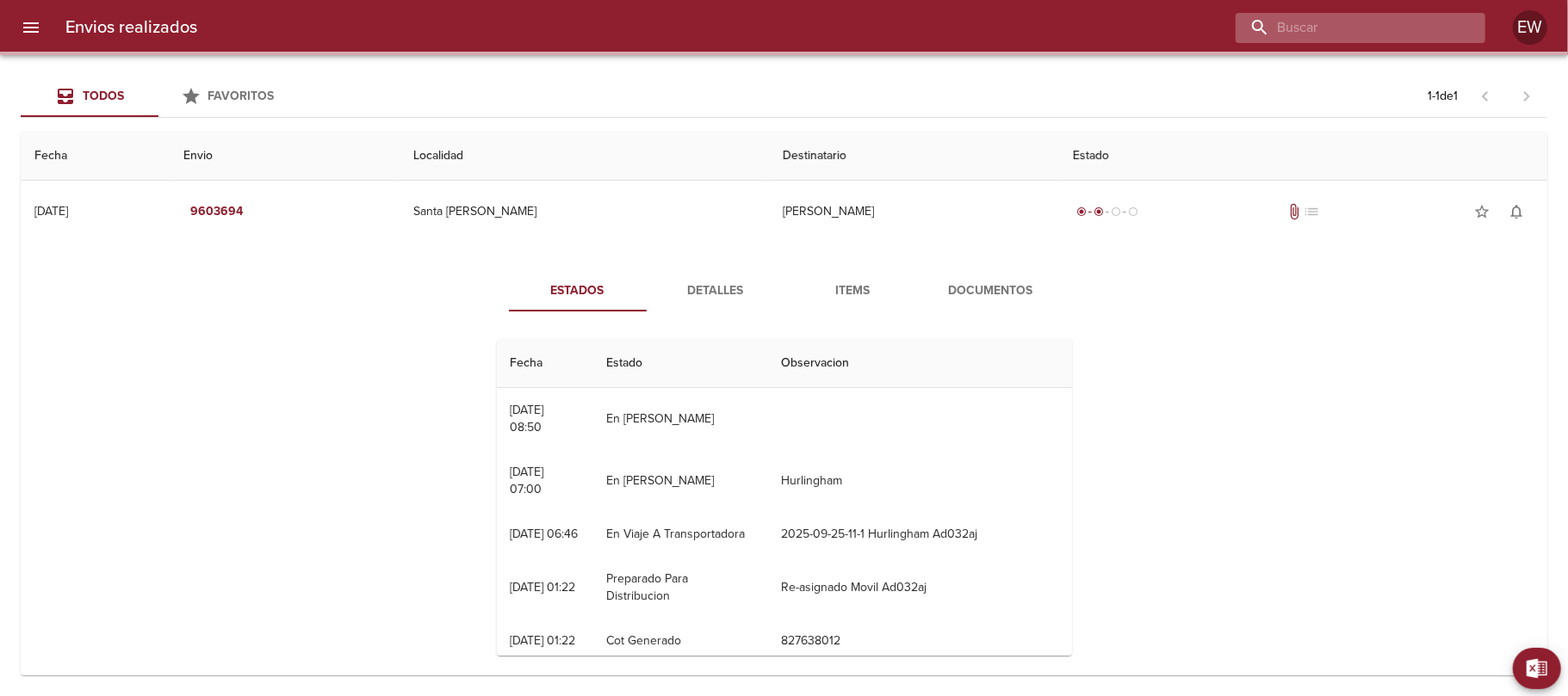
click at [1403, 29] on input "buscar" at bounding box center [1345, 28] width 220 height 31
paste input "[PERSON_NAME]"
type input "[PERSON_NAME]"
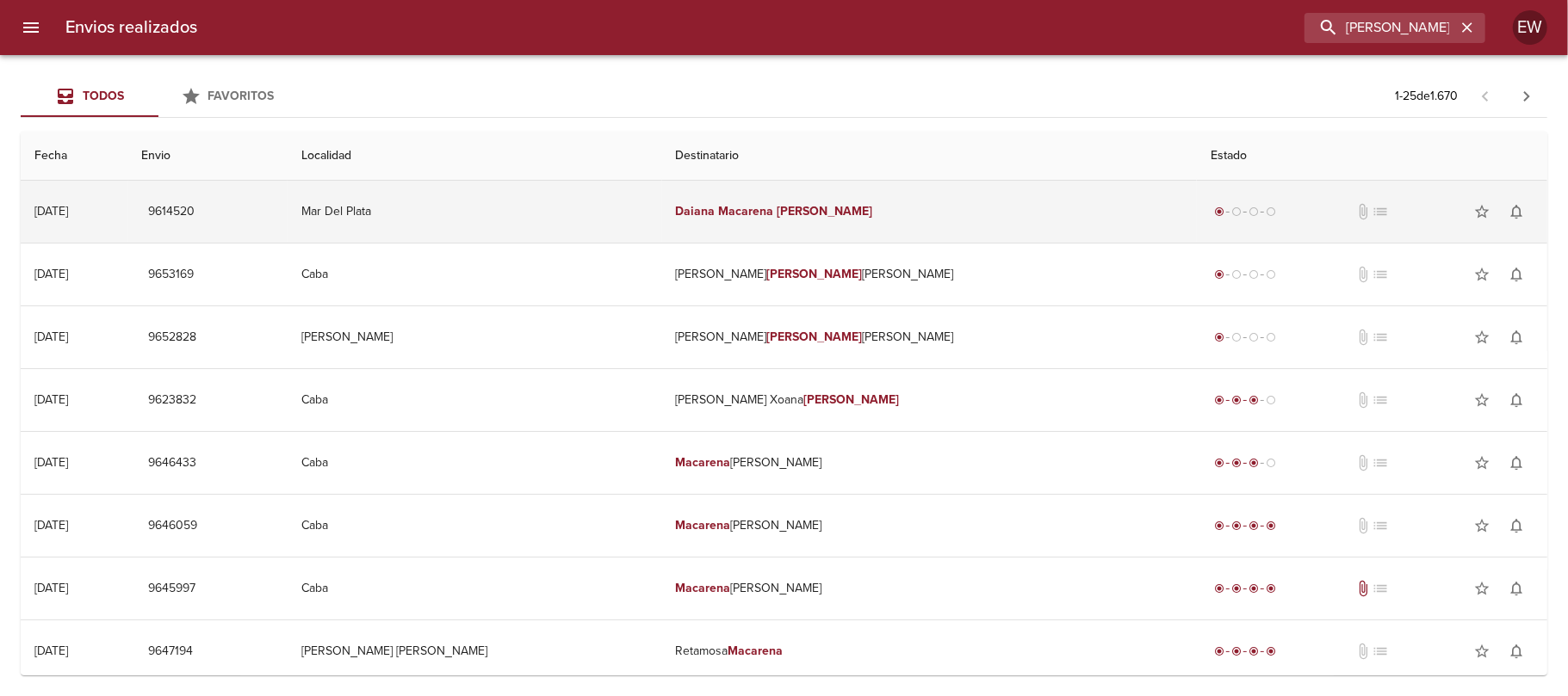
click at [852, 205] on td "[PERSON_NAME]" at bounding box center [930, 211] width 536 height 62
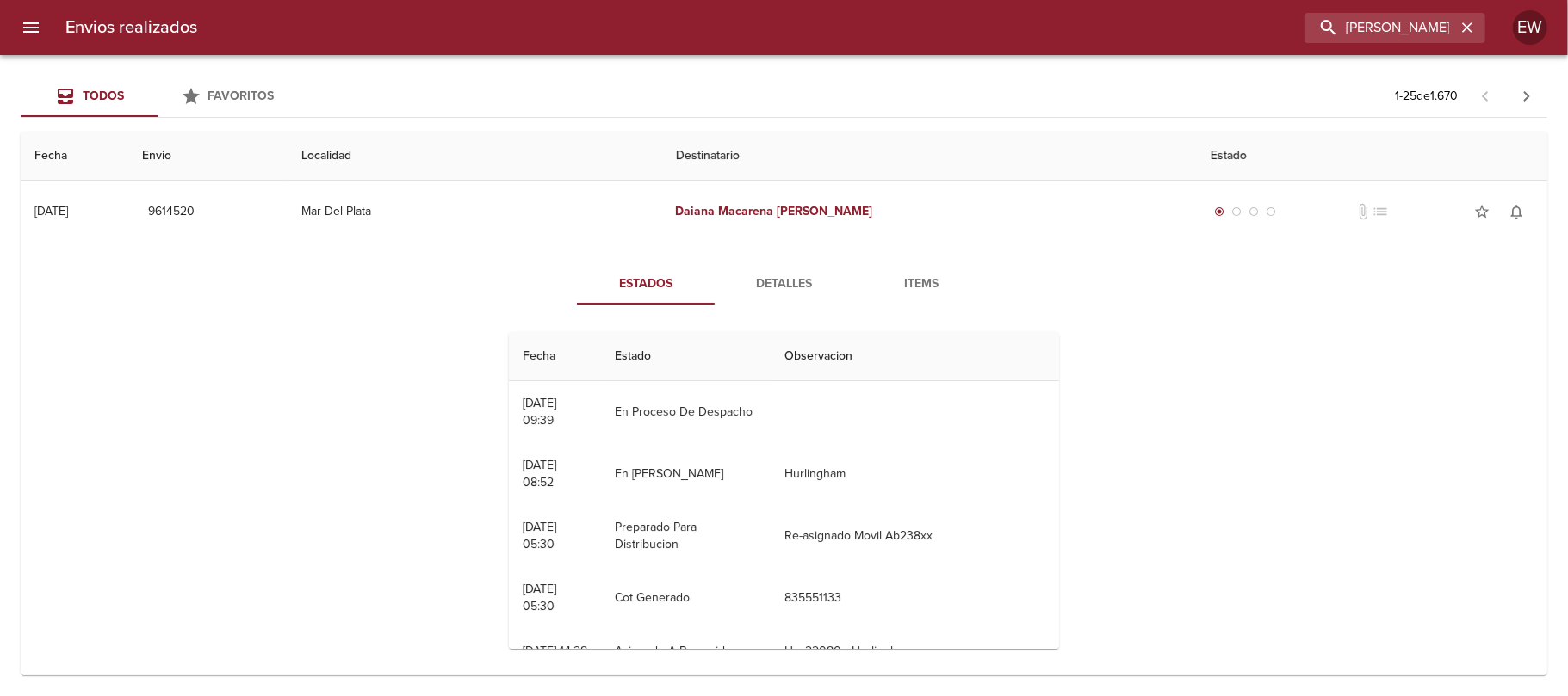
click at [789, 272] on button "Detalles" at bounding box center [783, 284] width 137 height 41
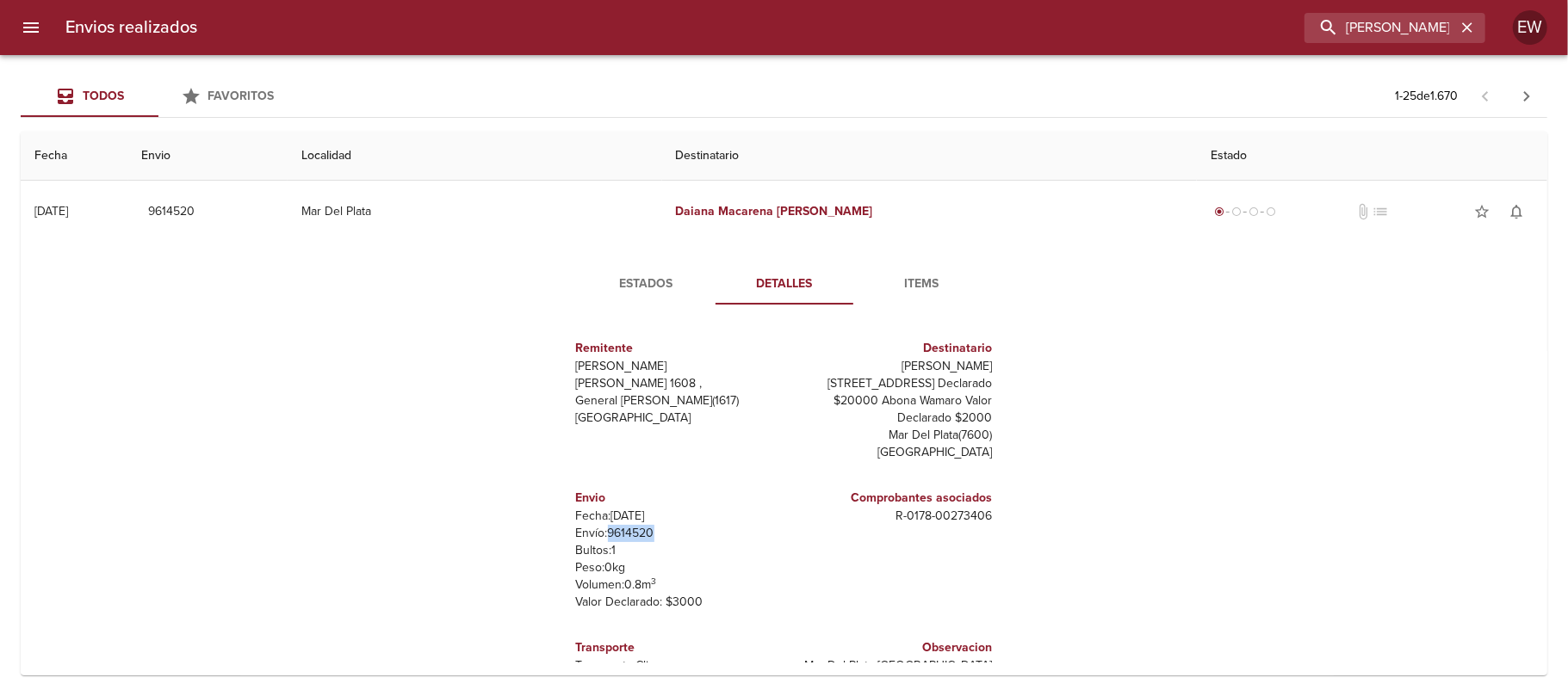
drag, startPoint x: 646, startPoint y: 533, endPoint x: 596, endPoint y: 534, distance: 50.0
click at [596, 534] on p "Envío: 9614520" at bounding box center [677, 533] width 201 height 17
copy p "9614520"
drag, startPoint x: 1461, startPoint y: 30, endPoint x: 1437, endPoint y: 31, distance: 24.0
click at [1461, 31] on icon "button" at bounding box center [1466, 27] width 17 height 17
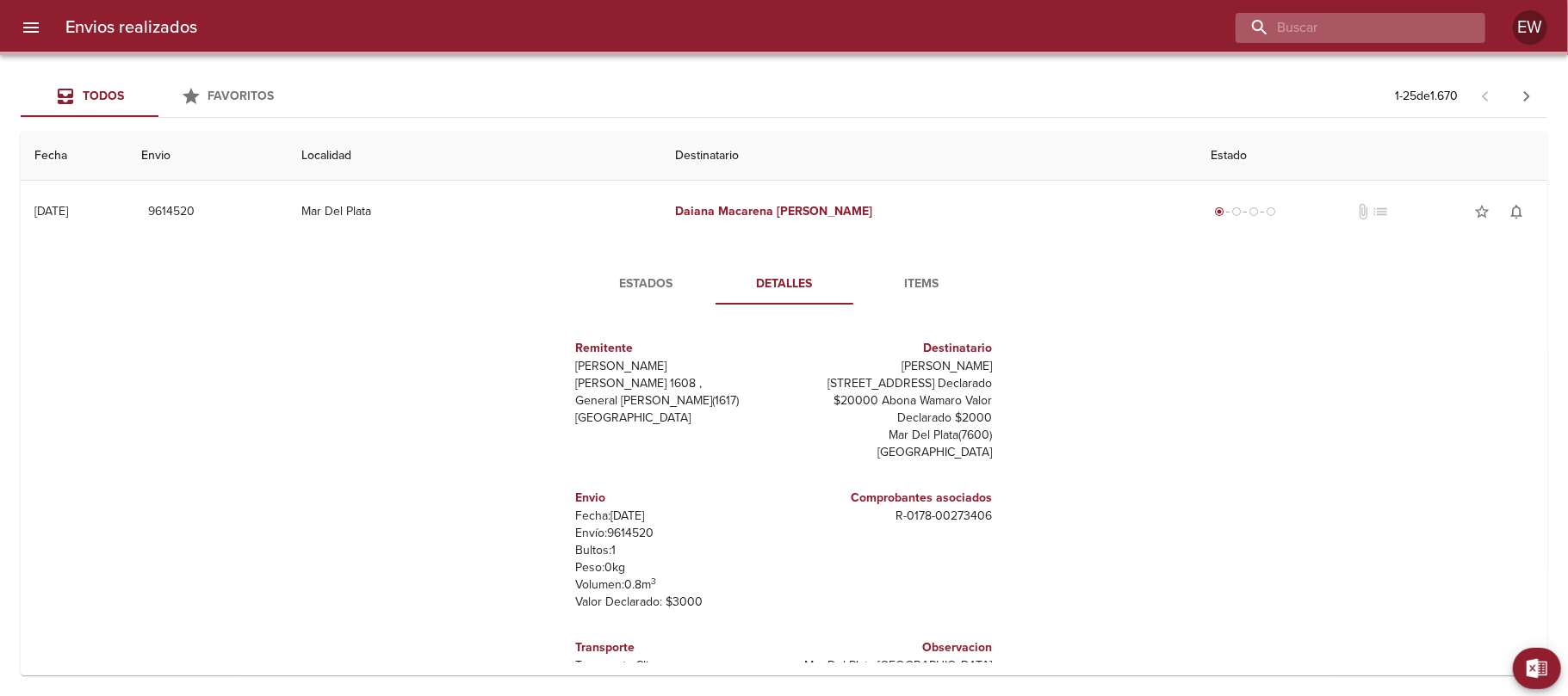
click at [1423, 31] on input "buscar" at bounding box center [1345, 28] width 220 height 31
paste input "[PERSON_NAME]"
type input "[PERSON_NAME]"
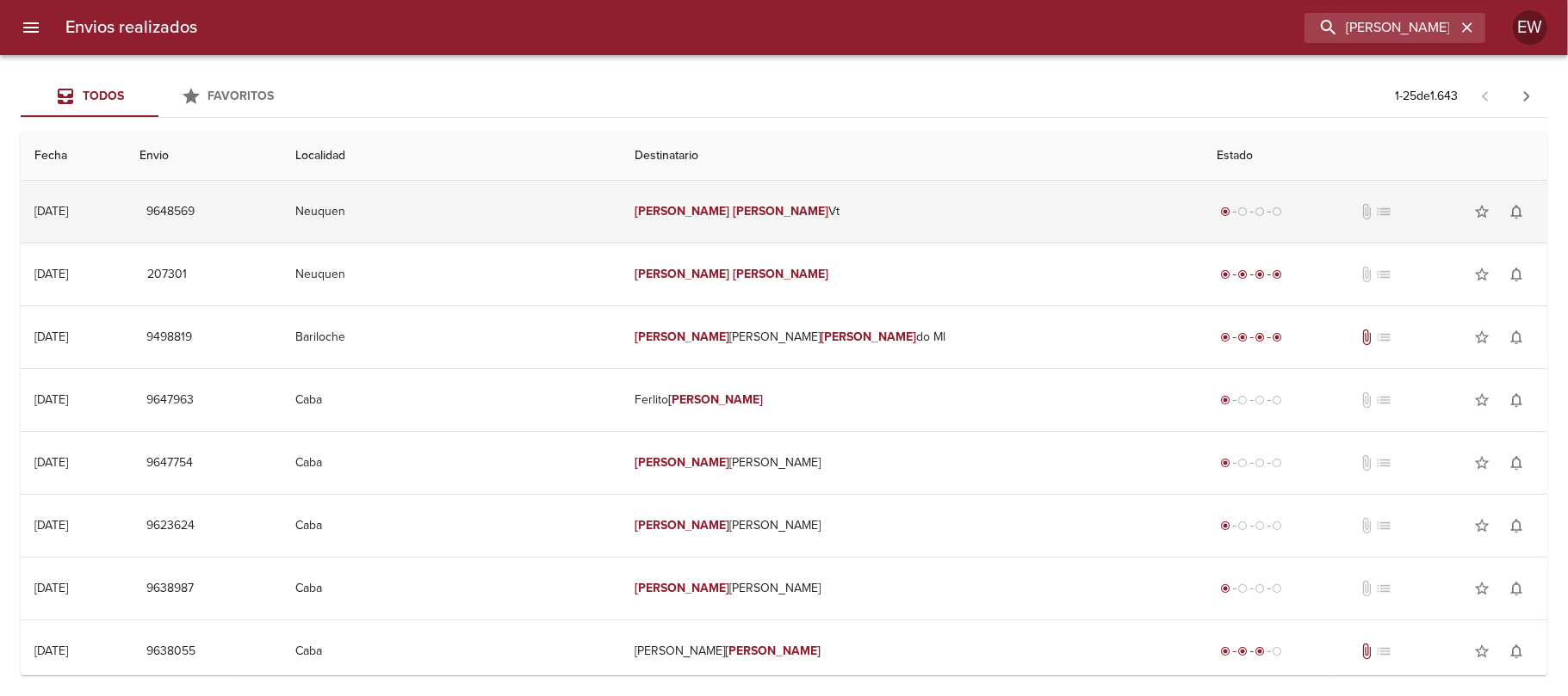
click at [919, 221] on td "[PERSON_NAME]" at bounding box center [912, 211] width 583 height 62
